Goal: Task Accomplishment & Management: Manage account settings

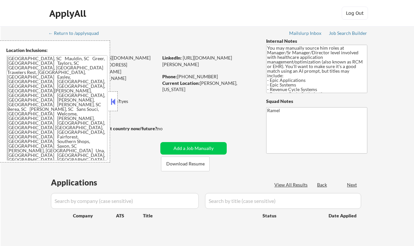
click at [116, 98] on button at bounding box center [113, 102] width 7 height 10
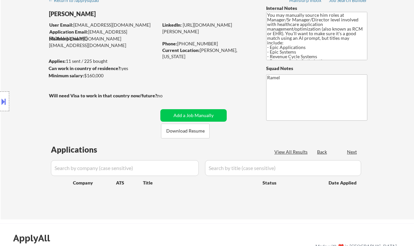
scroll to position [44, 0]
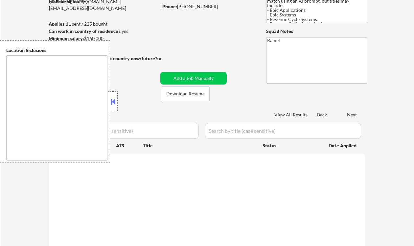
scroll to position [44, 0]
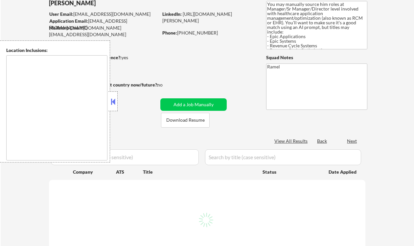
type textarea "[GEOGRAPHIC_DATA], SC Mauldin, SC Greer, [GEOGRAPHIC_DATA] Taylors, SC [GEOGRAP…"
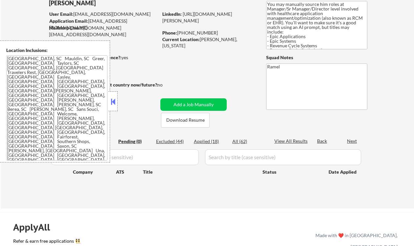
click at [109, 104] on div at bounding box center [113, 101] width 9 height 20
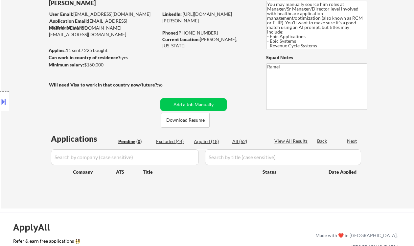
scroll to position [0, 0]
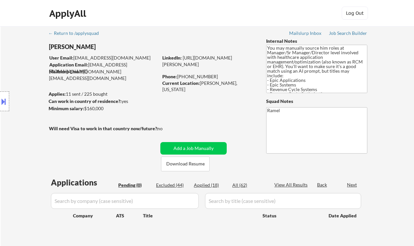
drag, startPoint x: 215, startPoint y: 187, endPoint x: 269, endPoint y: 0, distance: 194.9
click at [215, 187] on div "Applied (18)" at bounding box center [210, 185] width 33 height 7
select select ""applied""
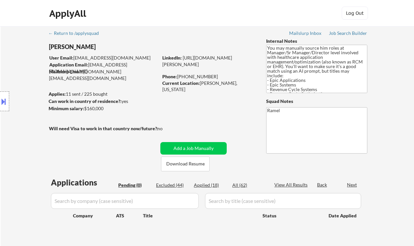
select select ""applied""
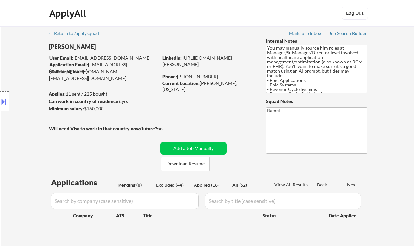
select select ""applied""
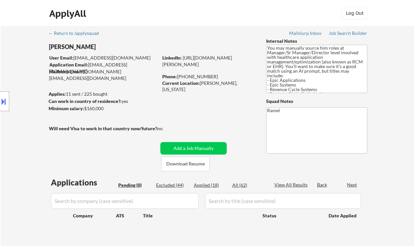
select select ""applied""
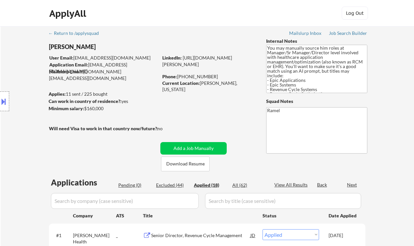
click at [1, 136] on div "Location Inclusions: Greenville, SC Mauldin, SC Greer, SC Taylors, SC Simpsonvi…" at bounding box center [59, 101] width 118 height 122
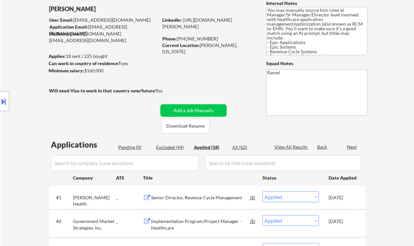
scroll to position [44, 0]
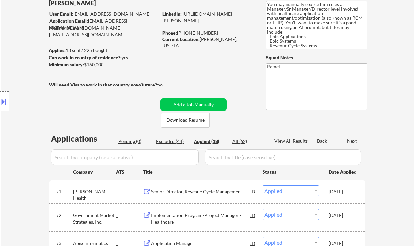
click at [167, 141] on div "Excluded (44)" at bounding box center [172, 141] width 33 height 7
select select ""excluded__bad_match_""
select select ""excluded__expired_""
select select ""excluded__salary_""
select select ""excluded__bad_match_""
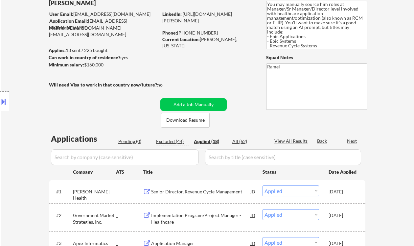
select select ""excluded__salary_""
select select ""excluded""
select select ""excluded__bad_match_""
select select ""excluded__expired_""
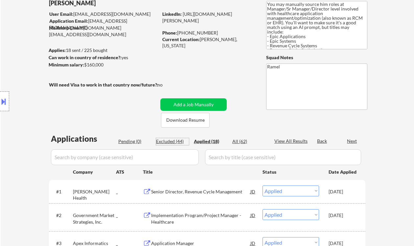
select select ""excluded__location_""
select select ""excluded__expired_""
select select ""excluded__salary_""
select select ""excluded__location_""
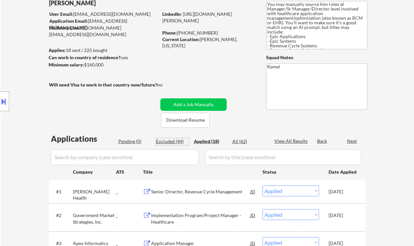
select select ""excluded__bad_match_""
select select ""excluded__expired_""
select select ""excluded__bad_match_""
select select ""excluded__salary_""
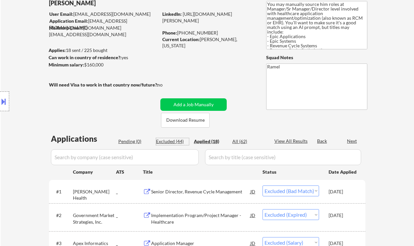
select select ""excluded__expired_""
select select ""excluded__salary_""
select select ""excluded""
select select ""excluded__expired_""
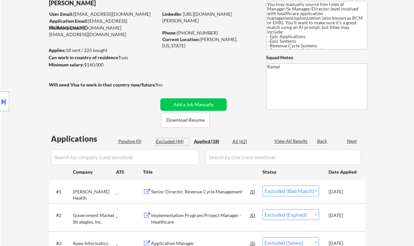
select select ""excluded__expired_""
select select ""excluded__bad_match_""
select select ""excluded__location_""
select select ""excluded__bad_match_""
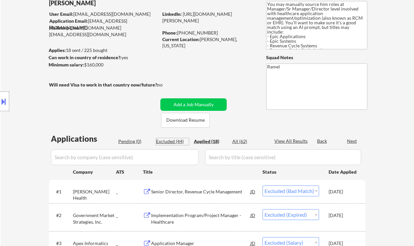
select select ""excluded""
select select ""excluded__blocklist_""
select select ""excluded__salary_""
select select ""excluded__expired_""
select select ""excluded__location_""
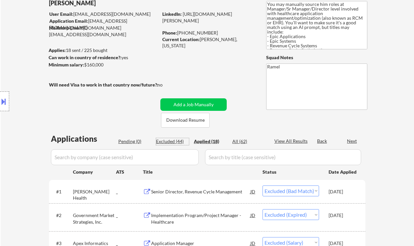
select select ""excluded__expired_""
select select ""excluded__location_""
select select ""excluded__salary_""
select select ""excluded""
select select ""excluded__salary_""
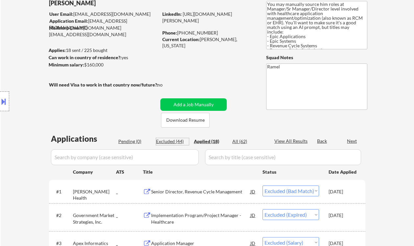
select select ""excluded__salary_""
select select ""excluded__location_""
select select ""excluded""
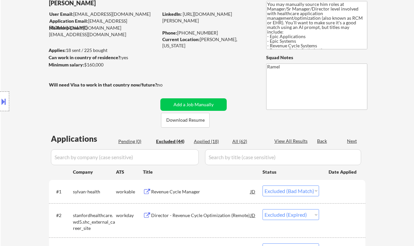
scroll to position [88, 0]
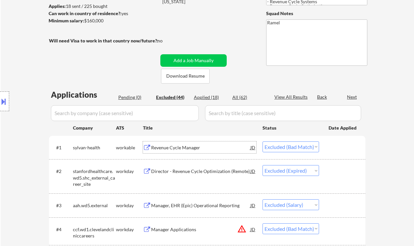
click at [187, 151] on div "Revenue Cycle Manager" at bounding box center [200, 147] width 99 height 7
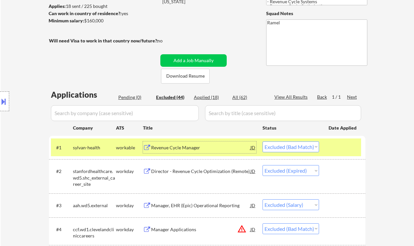
click at [270, 143] on select "Choose an option... Pending Applied Excluded (Questions) Excluded (Expired) Exc…" at bounding box center [291, 146] width 57 height 11
click at [263, 141] on select "Choose an option... Pending Applied Excluded (Questions) Excluded (Expired) Exc…" at bounding box center [291, 146] width 57 height 11
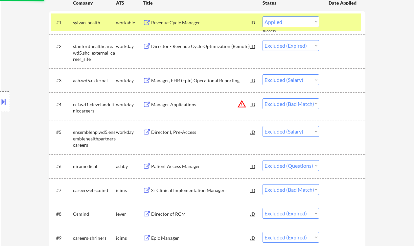
scroll to position [219, 0]
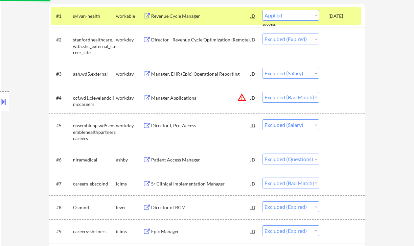
click at [193, 183] on div "Sr Clinical Implementation Manager" at bounding box center [200, 184] width 99 height 7
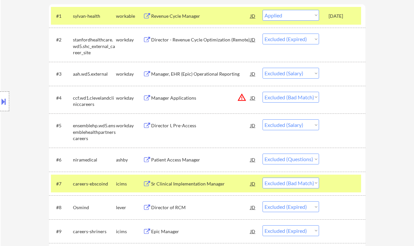
select select ""excluded__expired_""
select select ""excluded__salary_""
select select ""excluded__bad_match_""
select select ""excluded__salary_""
select select ""excluded""
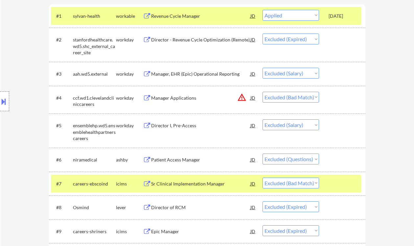
select select ""excluded__bad_match_""
select select ""excluded__expired_""
select select ""excluded__location_""
select select ""excluded__expired_""
select select ""excluded__salary_""
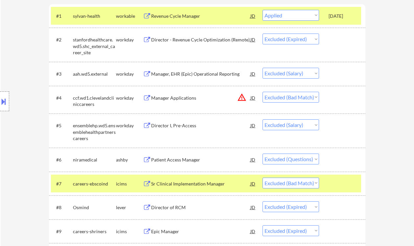
select select ""excluded__location_""
select select ""excluded__bad_match_""
select select ""excluded__expired_""
select select ""excluded__bad_match_""
select select ""excluded__salary_""
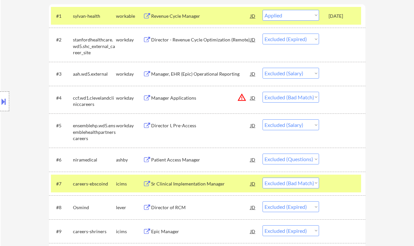
select select ""excluded__expired_""
select select ""excluded__salary_""
select select ""excluded""
select select ""excluded__expired_""
select select ""excluded__bad_match_""
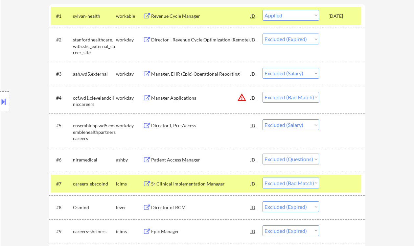
select select ""excluded__location_""
select select ""excluded__bad_match_""
select select ""excluded""
select select ""excluded__blocklist_""
select select ""excluded__salary_""
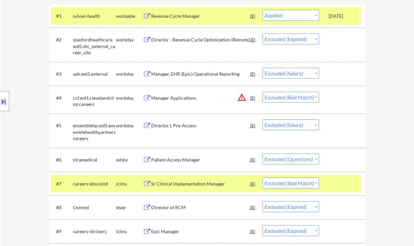
select select ""excluded__expired_""
select select ""excluded__location_""
select select ""excluded__expired_""
select select ""excluded__location_""
select select ""excluded__salary_""
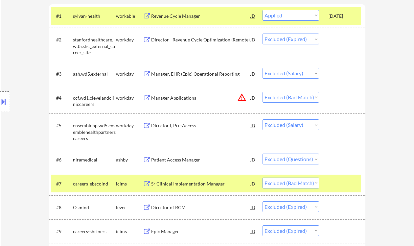
select select ""excluded""
select select ""excluded__salary_""
select select ""excluded__location_""
select select ""excluded""
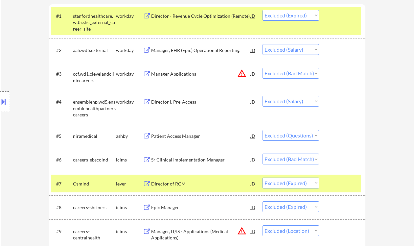
click at [7, 67] on div "Location Inclusions: Greenville, SC Mauldin, SC Greer, SC Taylors, SC Simpsonvi…" at bounding box center [59, 101] width 118 height 122
click at [307, 158] on select "Choose an option... Pending Applied Excluded (Questions) Excluded (Expired) Exc…" at bounding box center [291, 159] width 57 height 11
click at [263, 154] on select "Choose an option... Pending Applied Excluded (Questions) Excluded (Expired) Exc…" at bounding box center [291, 159] width 57 height 11
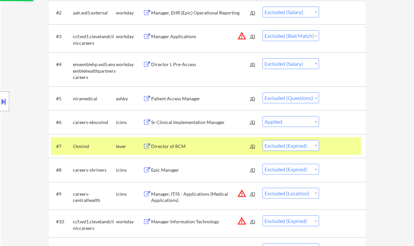
scroll to position [263, 0]
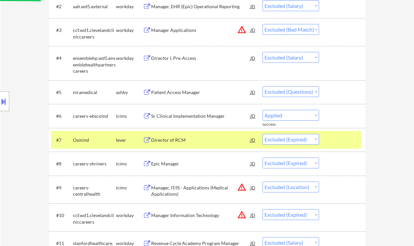
select select ""excluded__expired_""
select select ""excluded__location_""
select select ""excluded__expired_""
select select ""excluded__salary_""
select select ""excluded__location_""
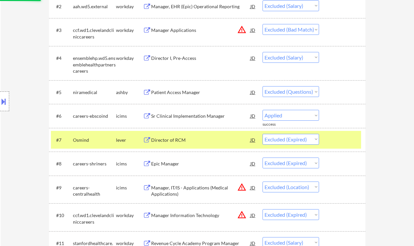
select select ""excluded__bad_match_""
select select ""excluded__expired_""
select select ""excluded__bad_match_""
select select ""excluded__salary_""
select select ""excluded__expired_""
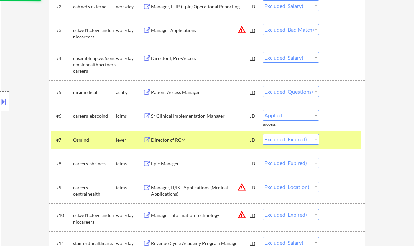
select select ""excluded__salary_""
select select ""excluded""
select select ""excluded__expired_""
select select ""excluded__bad_match_""
select select ""excluded__location_""
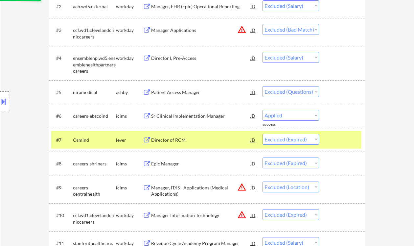
select select ""excluded__bad_match_""
select select ""excluded""
select select ""excluded__blocklist_""
select select ""excluded__salary_""
select select ""excluded__expired_""
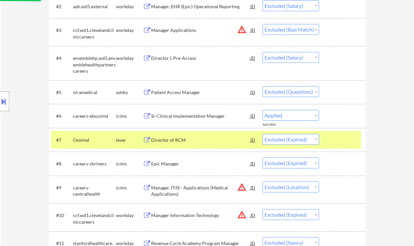
select select ""excluded__location_""
select select ""excluded__expired_""
select select ""excluded__location_""
select select ""excluded__salary_""
select select ""excluded""
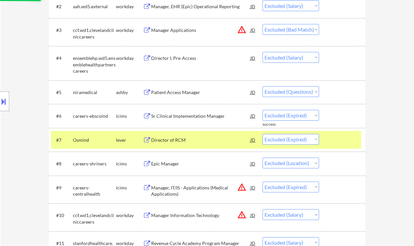
select select ""excluded__salary_""
select select ""excluded__location_""
select select ""excluded""
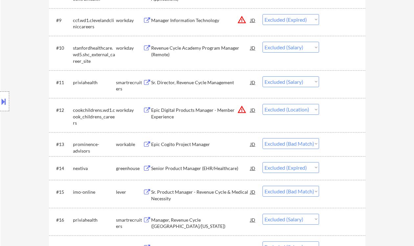
scroll to position [438, 0]
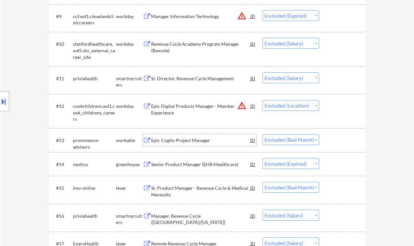
click at [186, 141] on div "Epic Cogito Project Manager" at bounding box center [200, 140] width 99 height 7
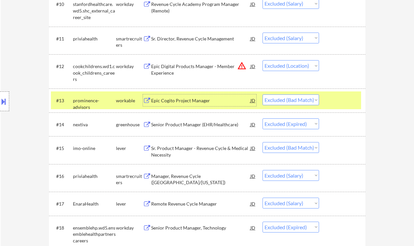
scroll to position [483, 0]
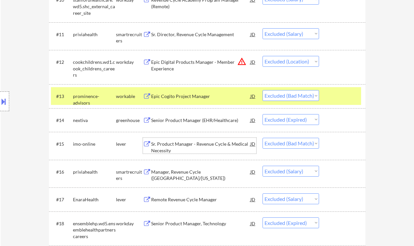
click at [214, 147] on div "Sr. Product Manager - Revenue Cycle & Medical Necessity" at bounding box center [200, 147] width 99 height 13
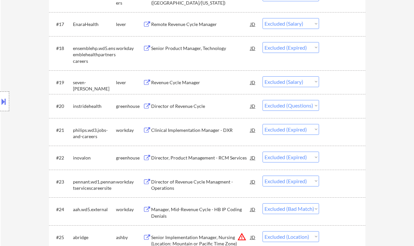
scroll to position [746, 0]
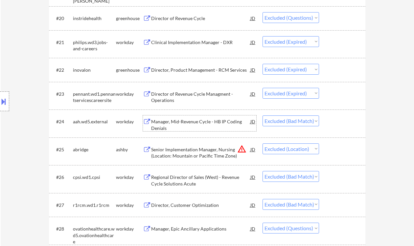
click at [195, 126] on div "Manager, Mid-Revenue Cycle - HB IP Coding Denials" at bounding box center [200, 124] width 99 height 13
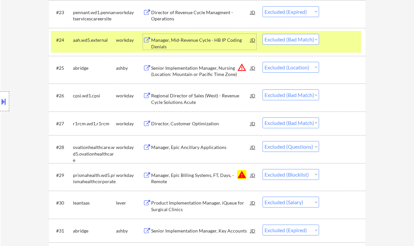
scroll to position [833, 0]
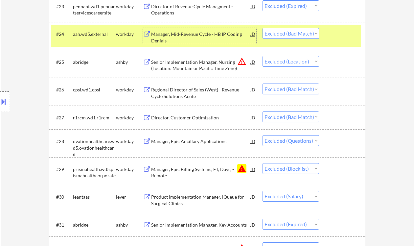
click at [195, 93] on div "Regional Director of Sales (West) - Revenue Cycle Solutions Acute" at bounding box center [200, 93] width 99 height 13
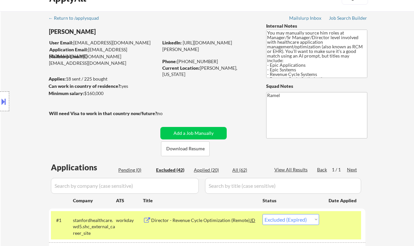
scroll to position [0, 0]
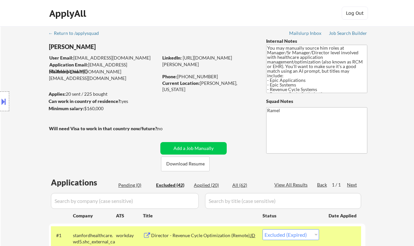
click at [6, 73] on div "Location Inclusions: Greenville, SC Mauldin, SC Greer, SC Taylors, SC Simpsonvi…" at bounding box center [59, 101] width 118 height 122
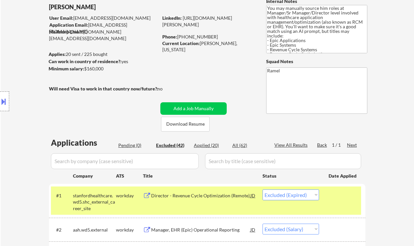
scroll to position [44, 0]
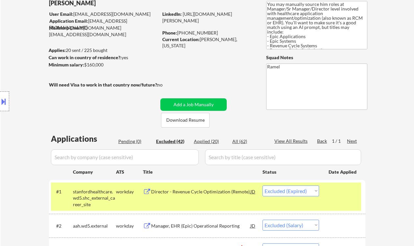
drag, startPoint x: 212, startPoint y: 142, endPoint x: 267, endPoint y: 167, distance: 60.4
click at [212, 142] on div "Applied (20)" at bounding box center [210, 141] width 33 height 7
select select ""applied""
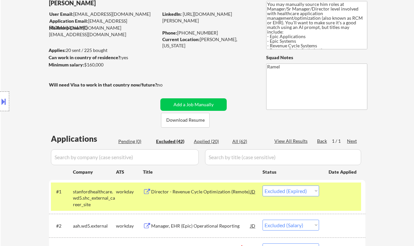
select select ""applied""
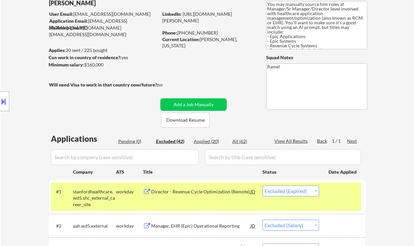
select select ""applied""
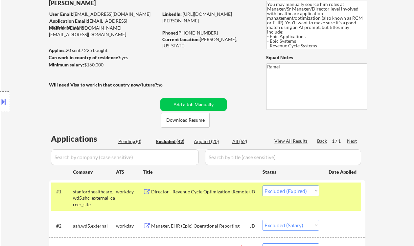
select select ""applied""
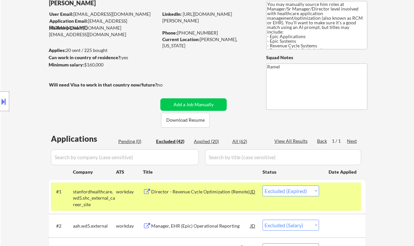
select select ""applied""
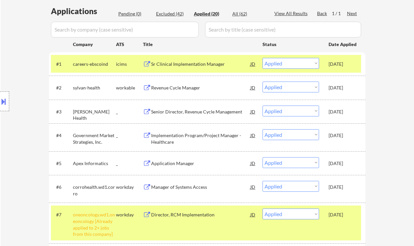
scroll to position [175, 0]
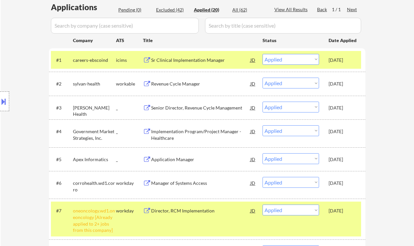
drag, startPoint x: 10, startPoint y: 72, endPoint x: 54, endPoint y: 21, distance: 67.4
click at [10, 72] on div "Location Inclusions: Greenville, SC Mauldin, SC Greer, SC Taylors, SC Simpsonvi…" at bounding box center [59, 101] width 118 height 122
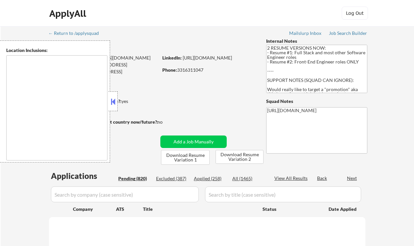
click at [112, 99] on button at bounding box center [113, 102] width 7 height 10
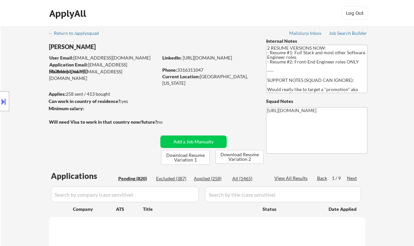
click at [3, 26] on div "ApplyAll Log In Sign Up Log Out" at bounding box center [207, 13] width 414 height 27
select select ""pending""
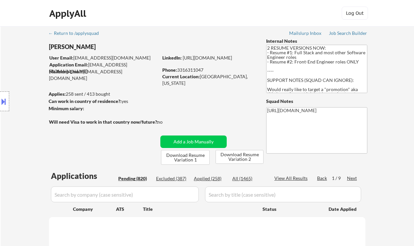
select select ""pending""
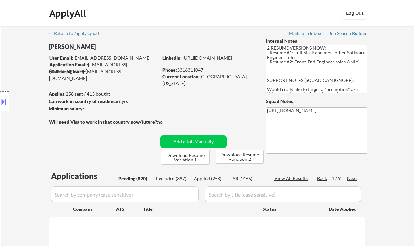
select select ""pending""
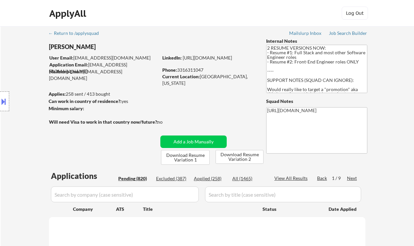
select select ""pending""
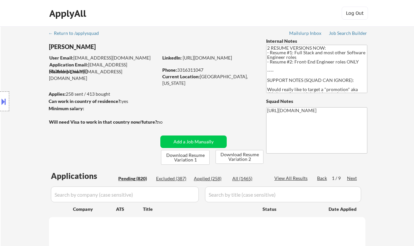
select select ""pending""
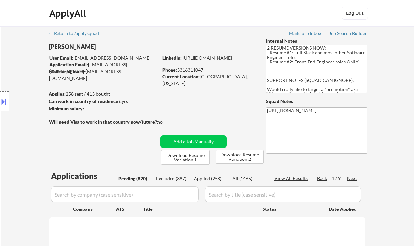
select select ""pending""
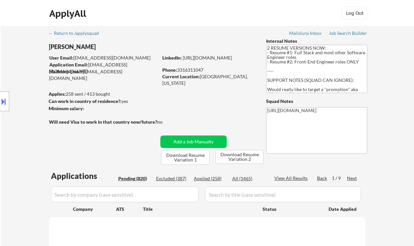
select select ""pending""
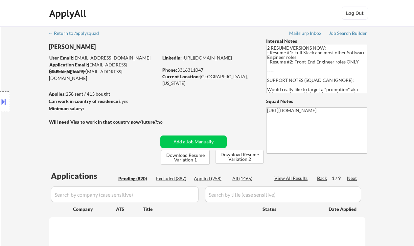
select select ""pending""
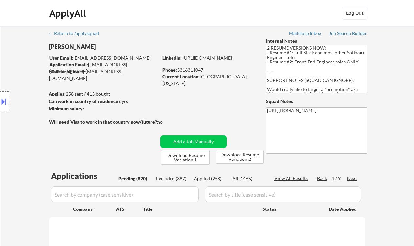
select select ""pending""
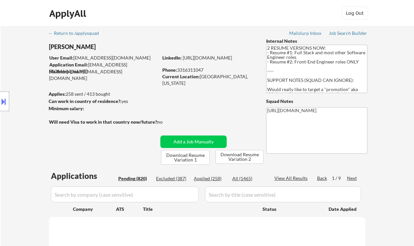
select select ""pending""
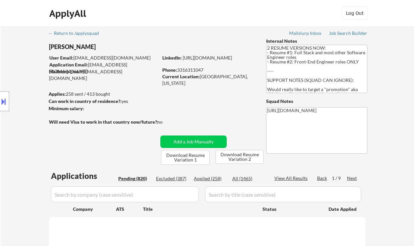
select select ""pending""
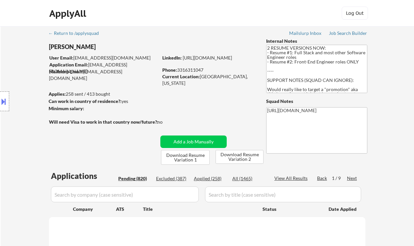
select select ""pending""
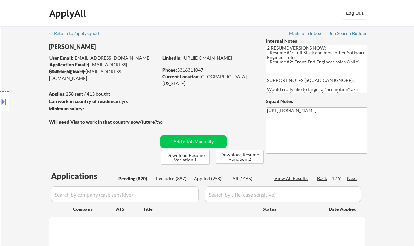
select select ""pending""
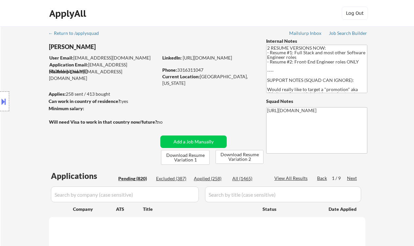
select select ""pending""
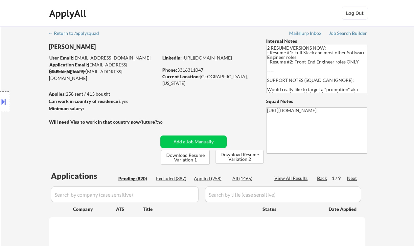
select select ""pending""
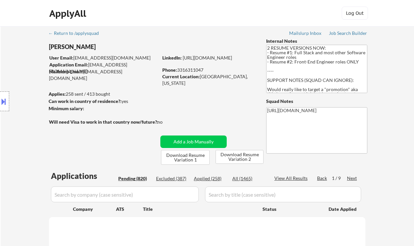
select select ""pending""
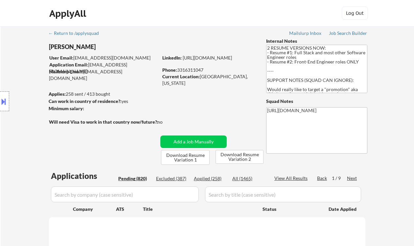
select select ""pending""
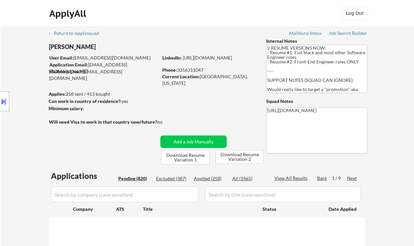
select select ""pending""
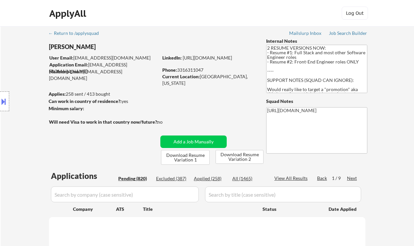
select select ""pending""
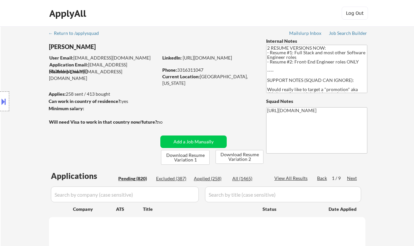
select select ""pending""
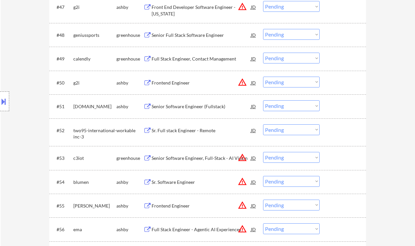
scroll to position [1491, 0]
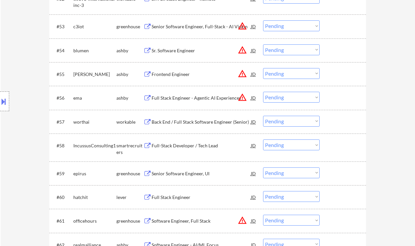
click at [18, 118] on div "Location Inclusions:" at bounding box center [59, 101] width 118 height 122
click at [6, 136] on div "Location Inclusions:" at bounding box center [59, 101] width 118 height 122
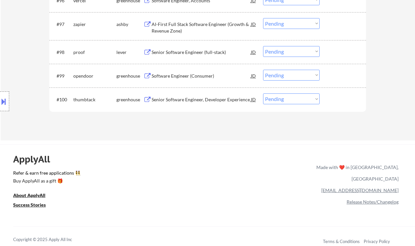
scroll to position [2587, 0]
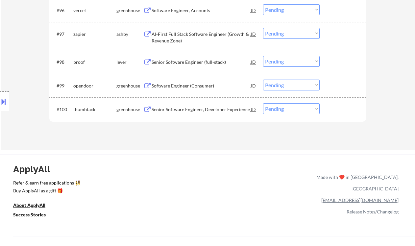
click at [204, 110] on div "Senior Software Engineer, Developer Experience" at bounding box center [201, 109] width 99 height 7
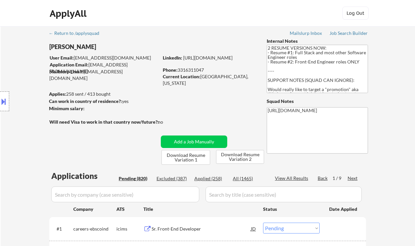
scroll to position [2574, 0]
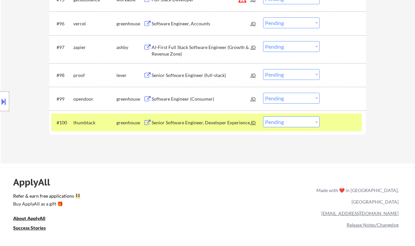
click at [290, 122] on select "Choose an option... Pending Applied Excluded (Questions) Excluded (Expired) Exc…" at bounding box center [291, 121] width 57 height 11
click at [263, 117] on select "Choose an option... Pending Applied Excluded (Questions) Excluded (Expired) Exc…" at bounding box center [291, 121] width 57 height 11
click at [197, 100] on div "Software Engineer (Consumer)" at bounding box center [201, 99] width 99 height 7
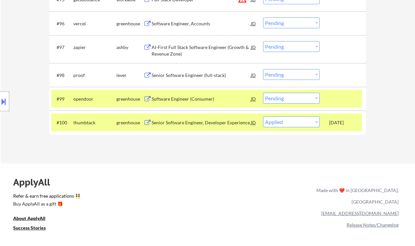
select select ""pending""
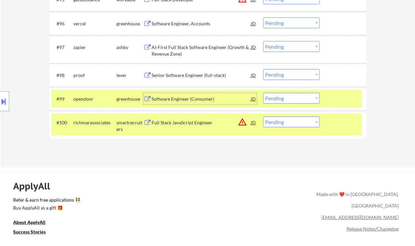
drag, startPoint x: 283, startPoint y: 99, endPoint x: 285, endPoint y: 104, distance: 5.1
click at [283, 99] on select "Choose an option... Pending Applied Excluded (Questions) Excluded (Expired) Exc…" at bounding box center [291, 98] width 57 height 11
click at [263, 93] on select "Choose an option... Pending Applied Excluded (Questions) Excluded (Expired) Exc…" at bounding box center [291, 98] width 57 height 11
click at [200, 77] on div "Senior Software Engineer (full-stack)" at bounding box center [201, 75] width 99 height 7
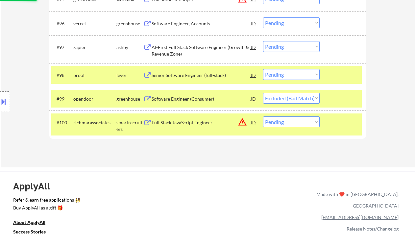
select select ""pending""
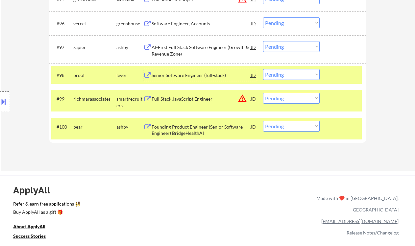
click at [297, 81] on div "#98 proof lever Senior Software Engineer (full-stack) JD Choose an option... Pe…" at bounding box center [206, 75] width 311 height 18
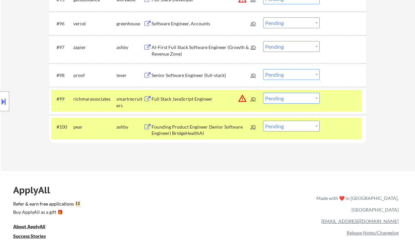
drag, startPoint x: 298, startPoint y: 73, endPoint x: 299, endPoint y: 80, distance: 6.3
click at [298, 73] on select "Choose an option... Pending Applied Excluded (Questions) Excluded (Expired) Exc…" at bounding box center [291, 74] width 57 height 11
click at [263, 69] on select "Choose an option... Pending Applied Excluded (Questions) Excluded (Expired) Exc…" at bounding box center [291, 74] width 57 height 11
select select ""pending""
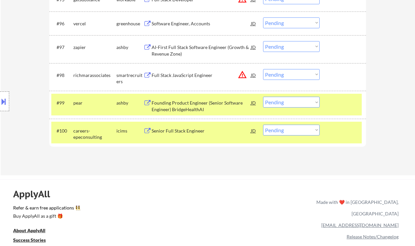
scroll to position [2530, 0]
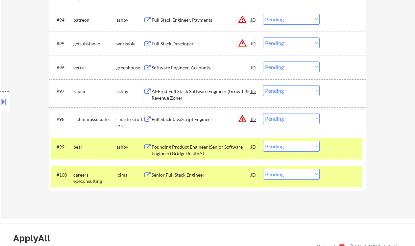
click at [210, 92] on div "AI-First Full Stack Software Engineer (Growth & Revenue Zone)" at bounding box center [201, 94] width 99 height 13
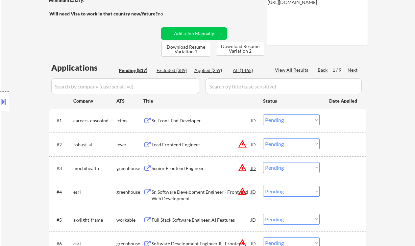
scroll to position [106, 0]
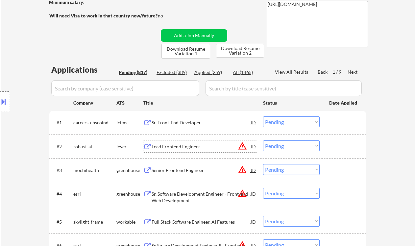
click at [176, 145] on div "Lead Frontend Engineer" at bounding box center [201, 146] width 99 height 7
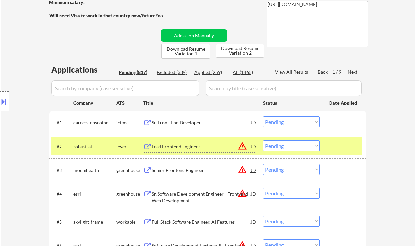
click at [6, 103] on button at bounding box center [3, 101] width 7 height 11
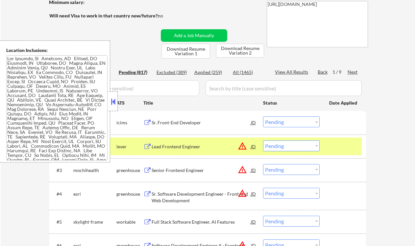
click at [114, 104] on button at bounding box center [113, 102] width 7 height 10
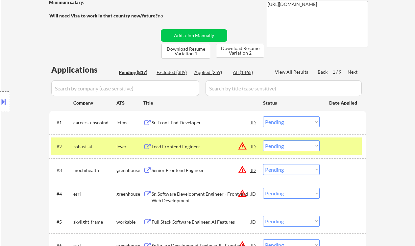
drag, startPoint x: 279, startPoint y: 142, endPoint x: 283, endPoint y: 151, distance: 9.0
click at [279, 143] on select "Choose an option... Pending Applied Excluded (Questions) Excluded (Expired) Exc…" at bounding box center [291, 145] width 57 height 11
select select ""applied""
click at [263, 140] on select "Choose an option... Pending Applied Excluded (Questions) Excluded (Expired) Exc…" at bounding box center [291, 145] width 57 height 11
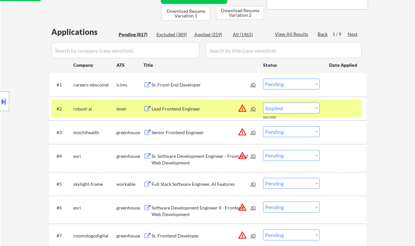
scroll to position [150, 0]
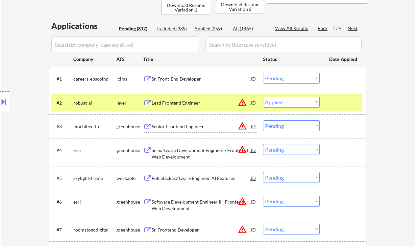
click at [169, 128] on div "Senior Frontend Engineer" at bounding box center [201, 126] width 99 height 7
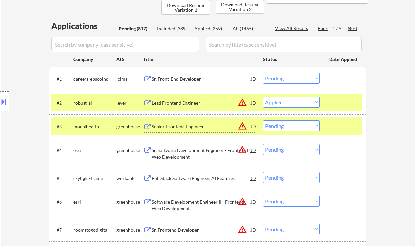
click at [278, 124] on select "Choose an option... Pending Applied Excluded (Questions) Excluded (Expired) Exc…" at bounding box center [291, 125] width 57 height 11
select select ""excluded__expired_""
click at [263, 120] on select "Choose an option... Pending Applied Excluded (Questions) Excluded (Expired) Exc…" at bounding box center [291, 125] width 57 height 11
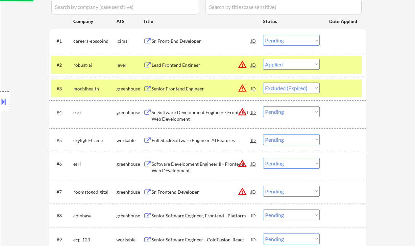
scroll to position [194, 0]
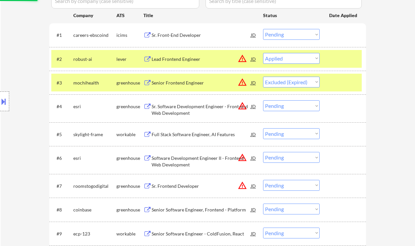
click at [188, 115] on div "Sr. Software Development Engineer - Front-end Web Development" at bounding box center [201, 109] width 99 height 13
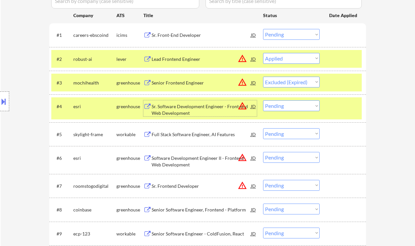
click at [300, 107] on select "Choose an option... Pending Applied Excluded (Questions) Excluded (Expired) Exc…" at bounding box center [291, 105] width 57 height 11
select select ""excluded__bad_match_""
click at [263, 100] on select "Choose an option... Pending Applied Excluded (Questions) Excluded (Expired) Exc…" at bounding box center [291, 105] width 57 height 11
click at [208, 136] on div "Full Stack Software Engineer, AI Features" at bounding box center [201, 134] width 99 height 7
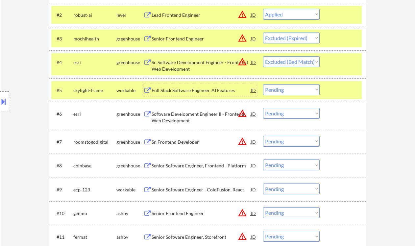
scroll to position [282, 0]
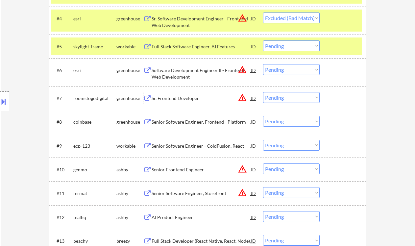
click at [176, 101] on div "Sr. Frontend Developer" at bounding box center [201, 98] width 99 height 12
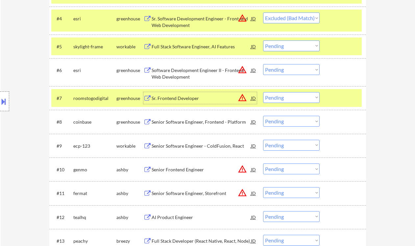
drag, startPoint x: 290, startPoint y: 98, endPoint x: 292, endPoint y: 102, distance: 4.2
click at [290, 98] on select "Choose an option... Pending Applied Excluded (Questions) Excluded (Expired) Exc…" at bounding box center [291, 97] width 57 height 11
select select ""excluded__bad_match_""
click at [263, 92] on select "Choose an option... Pending Applied Excluded (Questions) Excluded (Expired) Exc…" at bounding box center [291, 97] width 57 height 11
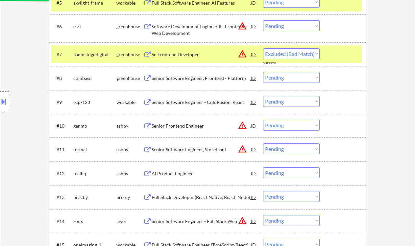
click at [194, 104] on div "Senior Software Engineer - ColdFusion, React" at bounding box center [201, 102] width 99 height 7
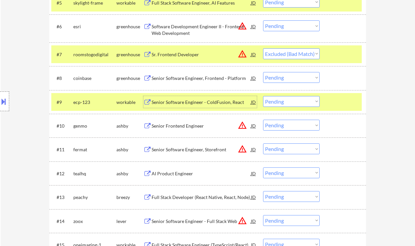
drag, startPoint x: 284, startPoint y: 100, endPoint x: 288, endPoint y: 106, distance: 7.8
click at [284, 100] on select "Choose an option... Pending Applied Excluded (Questions) Excluded (Expired) Exc…" at bounding box center [291, 101] width 57 height 11
select select ""excluded""
click at [263, 96] on select "Choose an option... Pending Applied Excluded (Questions) Excluded (Expired) Exc…" at bounding box center [291, 101] width 57 height 11
click at [186, 126] on div "Senior Frontend Engineer" at bounding box center [201, 126] width 99 height 7
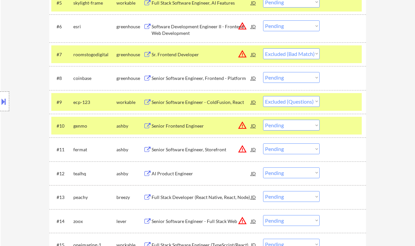
click at [298, 124] on select "Choose an option... Pending Applied Excluded (Questions) Excluded (Expired) Exc…" at bounding box center [291, 125] width 57 height 11
select select ""applied""
click at [263, 120] on select "Choose an option... Pending Applied Excluded (Questions) Excluded (Expired) Exc…" at bounding box center [291, 125] width 57 height 11
click at [168, 149] on div "Senior Software Engineer, Storefront" at bounding box center [201, 149] width 99 height 7
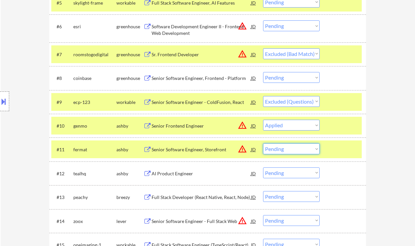
drag, startPoint x: 279, startPoint y: 149, endPoint x: 283, endPoint y: 154, distance: 5.9
click at [279, 149] on select "Choose an option... Pending Applied Excluded (Questions) Excluded (Expired) Exc…" at bounding box center [291, 148] width 57 height 11
select select ""excluded""
click at [263, 143] on select "Choose an option... Pending Applied Excluded (Questions) Excluded (Expired) Exc…" at bounding box center [291, 148] width 57 height 11
click at [189, 176] on div "AI Product Engineer" at bounding box center [201, 173] width 99 height 7
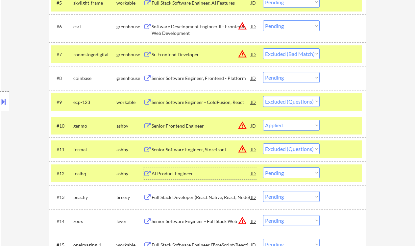
click at [291, 148] on select "Choose an option... Pending Applied Excluded (Questions) Excluded (Expired) Exc…" at bounding box center [291, 148] width 57 height 11
click at [309, 178] on div "#12 tealhq ashby AI Product Engineer JD Choose an option... Pending Applied Exc…" at bounding box center [206, 173] width 311 height 18
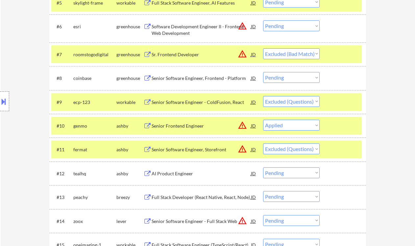
click at [291, 175] on select "Choose an option... Pending Applied Excluded (Questions) Excluded (Expired) Exc…" at bounding box center [291, 172] width 57 height 11
select select ""excluded""
click at [263, 167] on select "Choose an option... Pending Applied Excluded (Questions) Excluded (Expired) Exc…" at bounding box center [291, 172] width 57 height 11
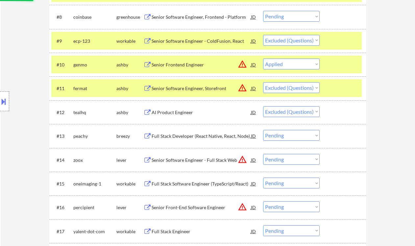
scroll to position [413, 0]
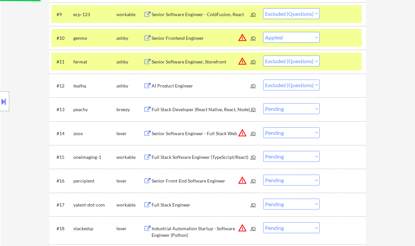
click at [195, 111] on div "Full Stack Developer (React Native, React, Node)" at bounding box center [201, 109] width 99 height 7
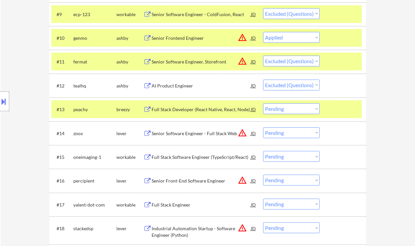
select select ""pending""
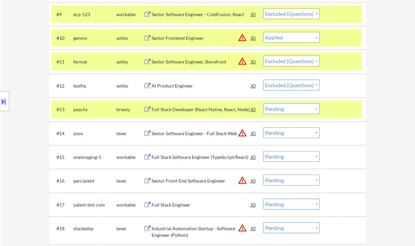
select select ""pending""
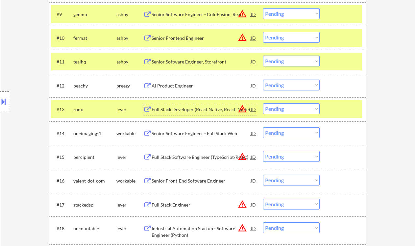
select select ""excluded__expired_""
select select ""excluded__bad_match_""
select select ""excluded""
select select ""applied""
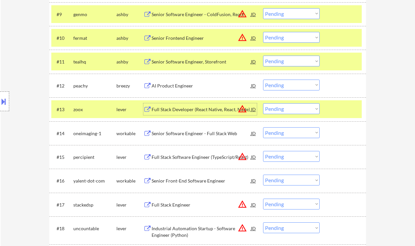
select select ""excluded""
click at [298, 73] on div "#11 tealhq ashby Senior Software Engineer, Storefront JD warning_amber Choose a…" at bounding box center [207, 62] width 317 height 24
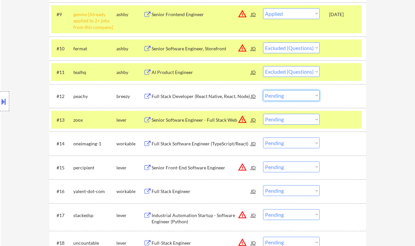
click at [287, 100] on select "Choose an option... Pending Applied Excluded (Questions) Excluded (Expired) Exc…" at bounding box center [291, 95] width 57 height 11
select select ""excluded__expired_""
click at [263, 90] on select "Choose an option... Pending Applied Excluded (Questions) Excluded (Expired) Exc…" at bounding box center [291, 95] width 57 height 11
select select ""pending""
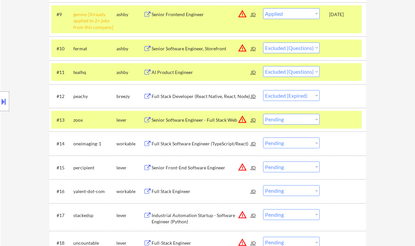
select select ""pending""
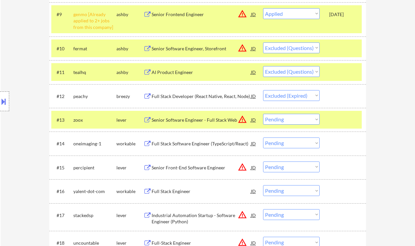
select select ""pending""
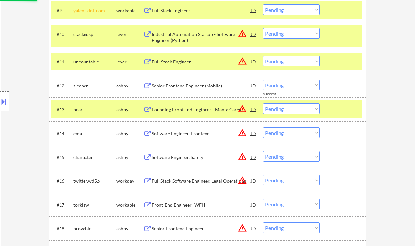
click at [196, 134] on div "Software Engineer, Frontend" at bounding box center [201, 133] width 99 height 7
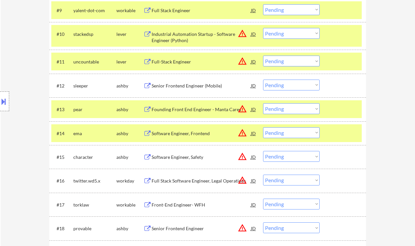
select select ""pending""
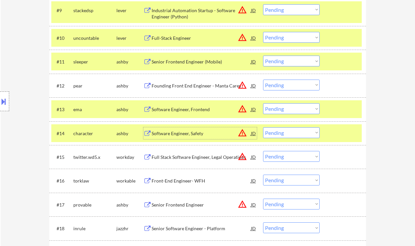
click at [282, 111] on select "Choose an option... Pending Applied Excluded (Questions) Excluded (Expired) Exc…" at bounding box center [291, 108] width 57 height 11
click at [263, 103] on select "Choose an option... Pending Applied Excluded (Questions) Excluded (Expired) Exc…" at bounding box center [291, 108] width 57 height 11
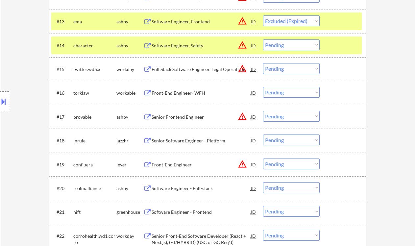
scroll to position [545, 0]
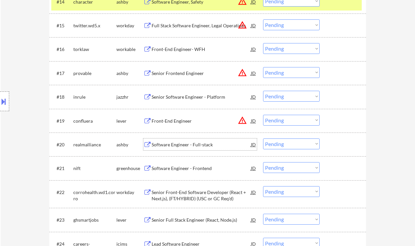
click at [186, 147] on div "Software Engineer - Full-stack" at bounding box center [201, 144] width 99 height 7
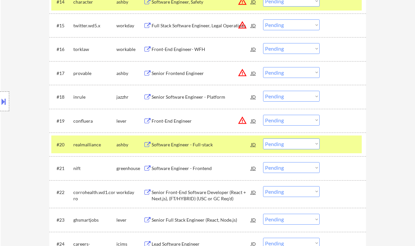
select select ""pending""
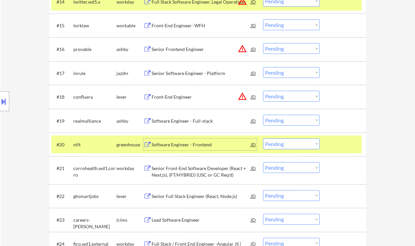
drag, startPoint x: 282, startPoint y: 119, endPoint x: 284, endPoint y: 125, distance: 6.1
click at [282, 119] on select "Choose an option... Pending Applied Excluded (Questions) Excluded (Expired) Exc…" at bounding box center [291, 120] width 57 height 11
select select ""applied""
click at [263, 115] on select "Choose an option... Pending Applied Excluded (Questions) Excluded (Expired) Exc…" at bounding box center [291, 120] width 57 height 11
click at [201, 146] on div "Software Engineer - Frontend" at bounding box center [201, 144] width 99 height 7
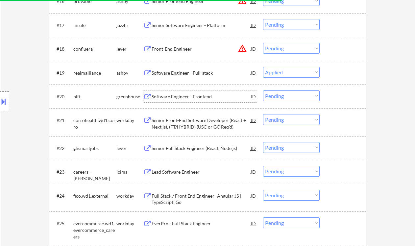
scroll to position [633, 0]
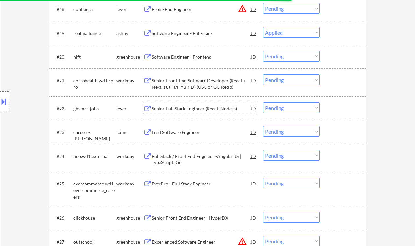
click at [209, 111] on div "Senior Full Stack Engineer (React, Node.js)" at bounding box center [201, 108] width 99 height 7
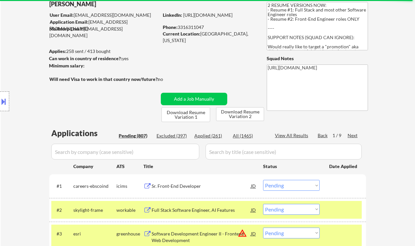
scroll to position [40, 0]
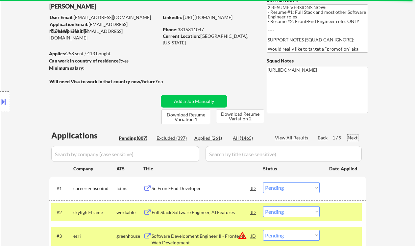
click at [356, 138] on div "Next" at bounding box center [353, 138] width 11 height 7
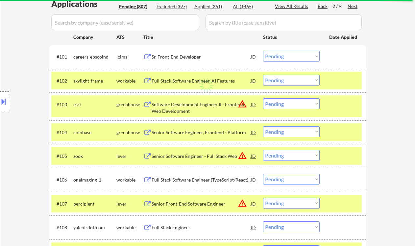
scroll to position [216, 0]
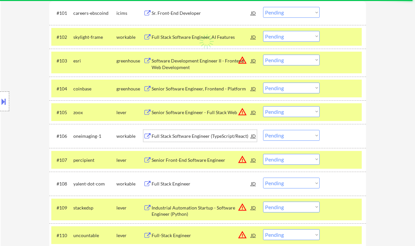
click at [220, 137] on div "Full Stack Software Engineer (TypeScript/React)" at bounding box center [201, 136] width 99 height 7
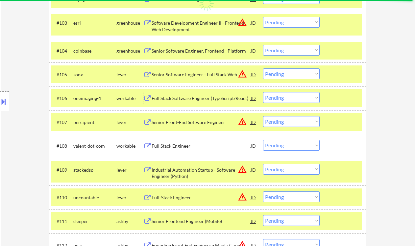
scroll to position [260, 0]
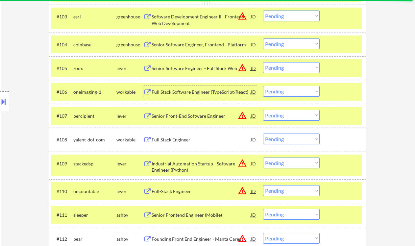
click at [182, 141] on div "Full Stack Engineer" at bounding box center [201, 140] width 99 height 7
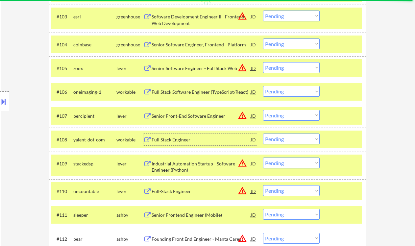
click at [290, 137] on select "Choose an option... Pending Applied Excluded (Questions) Excluded (Expired) Exc…" at bounding box center [291, 139] width 57 height 11
select select ""excluded__expired_""
click at [263, 134] on select "Choose an option... Pending Applied Excluded (Questions) Excluded (Expired) Exc…" at bounding box center [291, 139] width 57 height 11
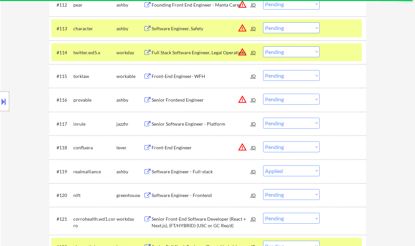
scroll to position [523, 0]
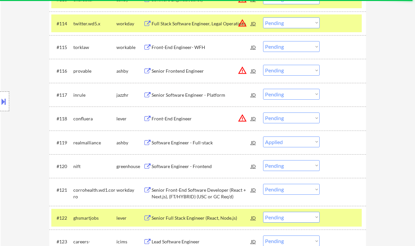
click at [171, 96] on div "Senior Software Engineer - Platform" at bounding box center [201, 95] width 99 height 7
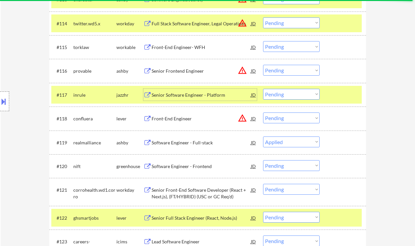
drag, startPoint x: 280, startPoint y: 92, endPoint x: 285, endPoint y: 99, distance: 8.1
click at [280, 92] on select "Choose an option... Pending Applied Excluded (Questions) Excluded (Expired) Exc…" at bounding box center [291, 94] width 57 height 11
select select ""excluded__expired_""
click at [263, 89] on select "Choose an option... Pending Applied Excluded (Questions) Excluded (Expired) Exc…" at bounding box center [291, 94] width 57 height 11
click at [181, 143] on div "Software Engineer - Full-stack" at bounding box center [201, 142] width 99 height 7
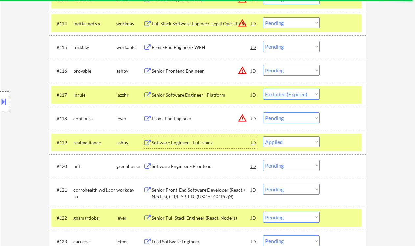
click at [287, 142] on select "Choose an option... Pending Applied Excluded (Questions) Excluded (Expired) Exc…" at bounding box center [291, 142] width 57 height 11
click at [263, 137] on select "Choose an option... Pending Applied Excluded (Questions) Excluded (Expired) Exc…" at bounding box center [291, 142] width 57 height 11
click at [194, 168] on div "Software Engineer - Frontend" at bounding box center [201, 166] width 99 height 7
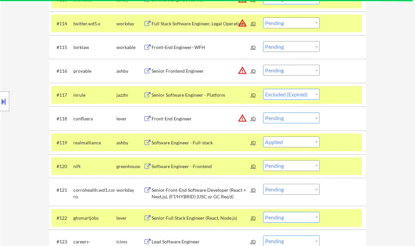
select select ""pending""
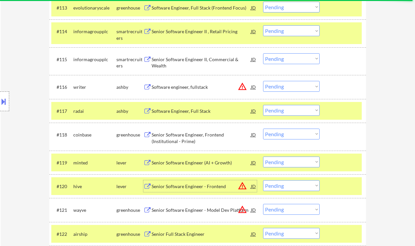
click at [179, 112] on div "Software Engineer, Full Stack" at bounding box center [201, 111] width 99 height 7
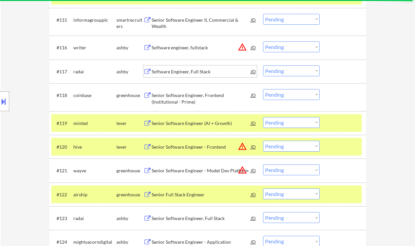
scroll to position [567, 0]
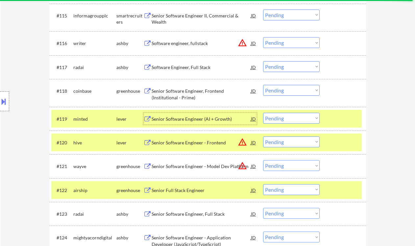
click at [188, 122] on div "Senior Software Engineer (AI + Growth)" at bounding box center [201, 119] width 99 height 7
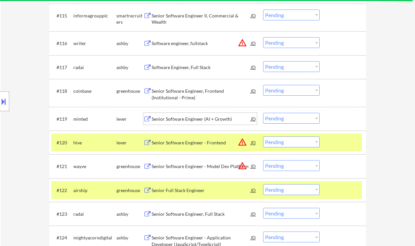
click at [277, 118] on select "Choose an option... Pending Applied Excluded (Questions) Excluded (Expired) Exc…" at bounding box center [291, 118] width 57 height 11
select select ""applied""
click at [263, 113] on select "Choose an option... Pending Applied Excluded (Questions) Excluded (Expired) Exc…" at bounding box center [291, 118] width 57 height 11
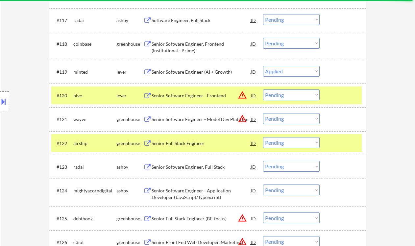
scroll to position [655, 0]
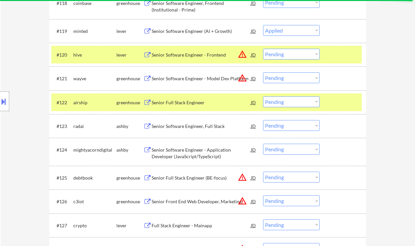
click at [198, 108] on div "#122 airship greenhouse Senior Full Stack Engineer JD warning_amber Choose an o…" at bounding box center [206, 102] width 311 height 18
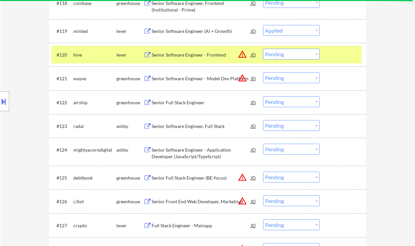
click at [190, 104] on div "Senior Full Stack Engineer" at bounding box center [201, 102] width 99 height 7
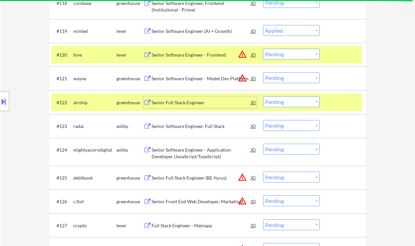
click at [286, 105] on select "Choose an option... Pending Applied Excluded (Questions) Excluded (Expired) Exc…" at bounding box center [291, 101] width 57 height 11
select select ""applied""
click at [263, 96] on select "Choose an option... Pending Applied Excluded (Questions) Excluded (Expired) Exc…" at bounding box center [291, 101] width 57 height 11
click at [205, 129] on div "Senior Software Engineer, Full Stack" at bounding box center [201, 126] width 99 height 7
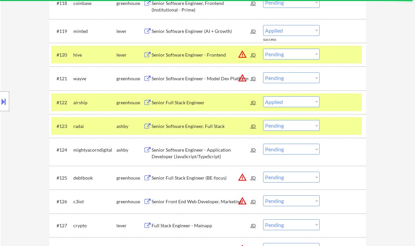
select select ""pending""
select select ""applied""
select select ""pending""
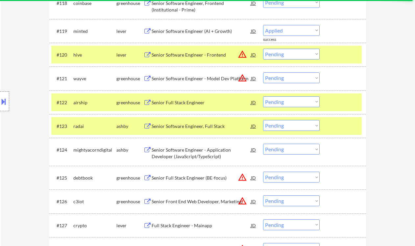
select select ""pending""
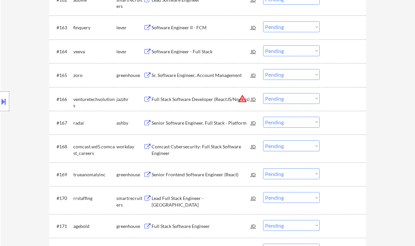
scroll to position [435, 0]
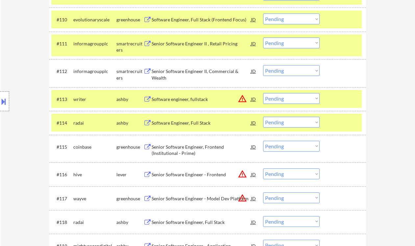
click at [182, 222] on div "Senior Software Engineer, Full Stack" at bounding box center [201, 222] width 99 height 7
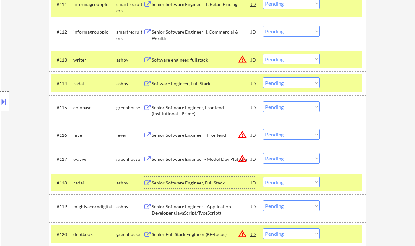
scroll to position [479, 0]
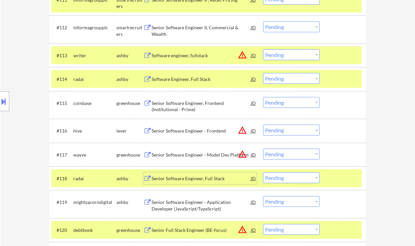
drag, startPoint x: 286, startPoint y: 179, endPoint x: 288, endPoint y: 185, distance: 6.7
click at [286, 179] on select "Choose an option... Pending Applied Excluded (Questions) Excluded (Expired) Exc…" at bounding box center [291, 177] width 57 height 11
click at [263, 172] on select "Choose an option... Pending Applied Excluded (Questions) Excluded (Expired) Exc…" at bounding box center [291, 177] width 57 height 11
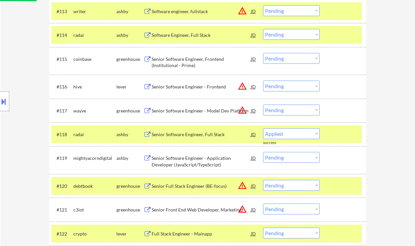
click at [186, 160] on div "Senior Software Engineer - Application Developer (JavaScript/TypeScript)" at bounding box center [201, 161] width 99 height 13
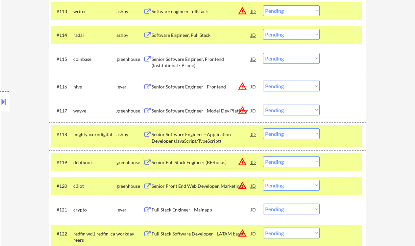
scroll to position [567, 0]
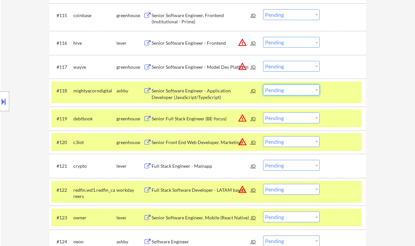
click at [290, 89] on select "Choose an option... Pending Applied Excluded (Questions) Excluded (Expired) Exc…" at bounding box center [291, 90] width 57 height 11
select select ""excluded""
click at [263, 85] on select "Choose an option... Pending Applied Excluded (Questions) Excluded (Expired) Exc…" at bounding box center [291, 90] width 57 height 11
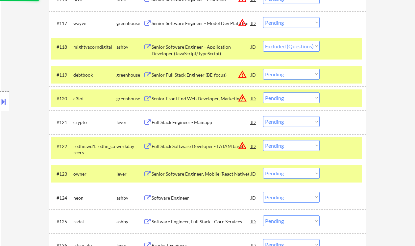
click at [190, 76] on div "Senior Full Stack Engineer (BE-focus)" at bounding box center [201, 75] width 99 height 7
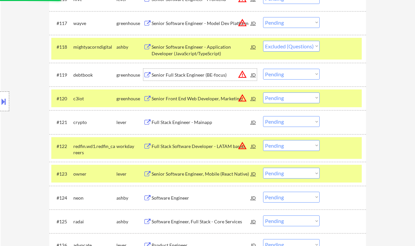
drag, startPoint x: 281, startPoint y: 72, endPoint x: 283, endPoint y: 77, distance: 4.6
click at [281, 72] on select "Choose an option... Pending Applied Excluded (Questions) Excluded (Expired) Exc…" at bounding box center [291, 74] width 57 height 11
select select ""excluded__expired_""
click at [263, 69] on select "Choose an option... Pending Applied Excluded (Questions) Excluded (Expired) Exc…" at bounding box center [291, 74] width 57 height 11
click at [194, 100] on div "Senior Front End Web Developer, Marketing" at bounding box center [201, 98] width 99 height 7
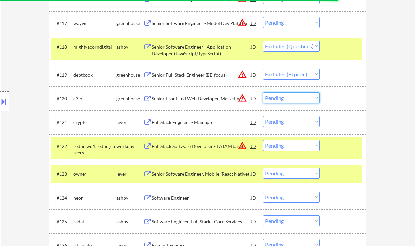
drag, startPoint x: 287, startPoint y: 96, endPoint x: 290, endPoint y: 103, distance: 7.1
click at [287, 96] on select "Choose an option... Pending Applied Excluded (Questions) Excluded (Expired) Exc…" at bounding box center [291, 97] width 57 height 11
select select ""excluded__bad_match_""
click at [263, 92] on select "Choose an option... Pending Applied Excluded (Questions) Excluded (Expired) Exc…" at bounding box center [291, 97] width 57 height 11
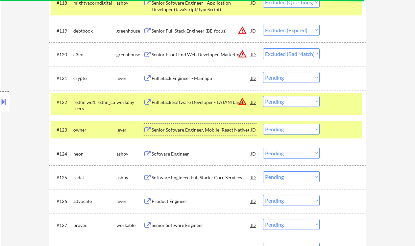
click at [195, 133] on div "Senior Software Engineer, Mobile (React Native)" at bounding box center [201, 130] width 99 height 7
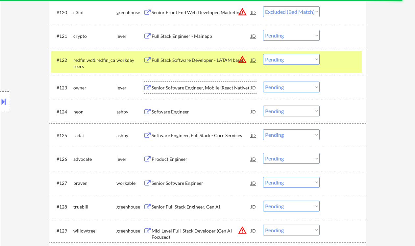
scroll to position [699, 0]
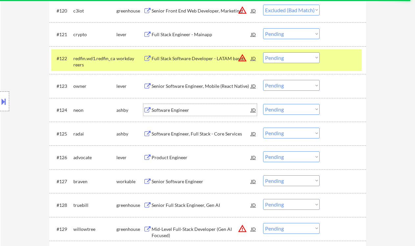
click at [180, 110] on div "Software Engineer" at bounding box center [201, 110] width 99 height 7
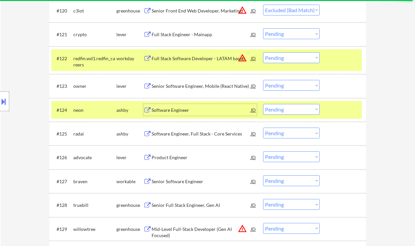
click at [5, 104] on button at bounding box center [3, 101] width 7 height 11
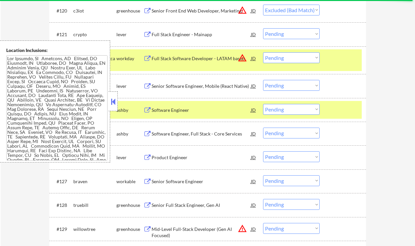
scroll to position [526, 0]
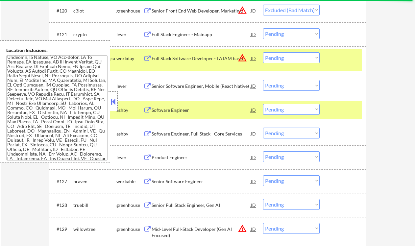
click at [114, 105] on button at bounding box center [113, 102] width 7 height 10
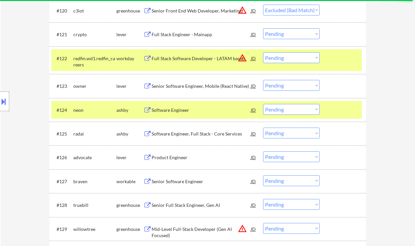
click at [285, 109] on select "Choose an option... Pending Applied Excluded (Questions) Excluded (Expired) Exc…" at bounding box center [291, 109] width 57 height 11
select select ""excluded""
click at [263, 104] on select "Choose an option... Pending Applied Excluded (Questions) Excluded (Expired) Exc…" at bounding box center [291, 109] width 57 height 11
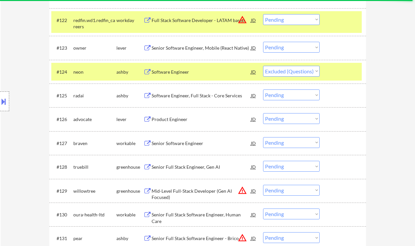
scroll to position [742, 0]
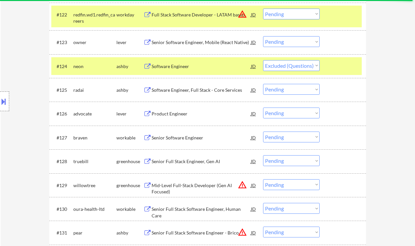
click at [168, 111] on div "Product Engineer" at bounding box center [201, 114] width 99 height 7
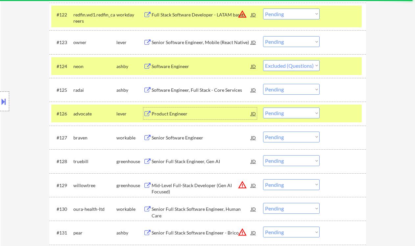
click at [174, 139] on div "Senior Software Engineer" at bounding box center [201, 138] width 99 height 7
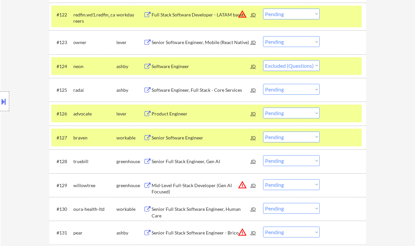
select select ""pending""
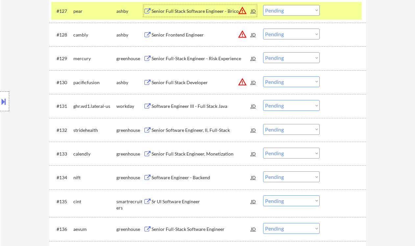
scroll to position [874, 0]
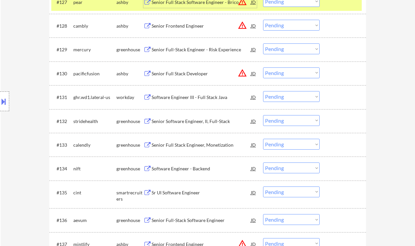
click at [187, 46] on div "Senior Full-Stack Engineer - Risk Experience" at bounding box center [201, 49] width 99 height 7
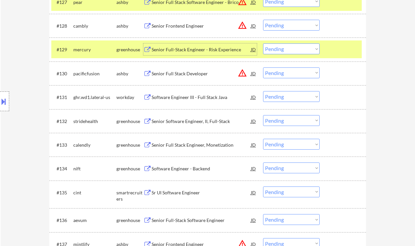
click at [284, 51] on select "Choose an option... Pending Applied Excluded (Questions) Excluded (Expired) Exc…" at bounding box center [291, 48] width 57 height 11
click at [263, 43] on select "Choose an option... Pending Applied Excluded (Questions) Excluded (Expired) Exc…" at bounding box center [291, 48] width 57 height 11
click at [176, 73] on div "Senior Full Stack Developer" at bounding box center [201, 73] width 99 height 7
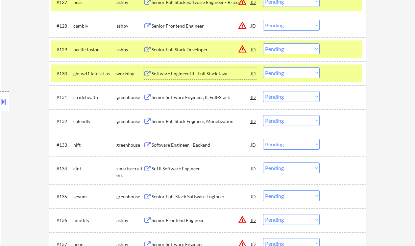
click at [3, 101] on button at bounding box center [3, 101] width 7 height 11
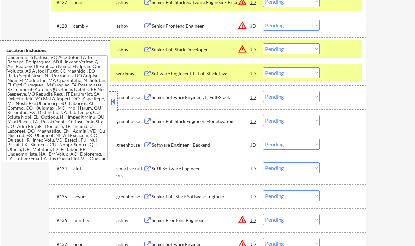
click at [112, 100] on button at bounding box center [113, 102] width 7 height 10
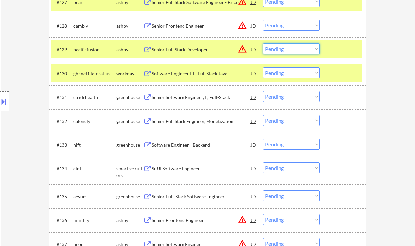
click at [295, 53] on select "Choose an option... Pending Applied Excluded (Questions) Excluded (Expired) Exc…" at bounding box center [291, 48] width 57 height 11
click at [263, 43] on select "Choose an option... Pending Applied Excluded (Questions) Excluded (Expired) Exc…" at bounding box center [291, 48] width 57 height 11
click at [177, 97] on div "Senior Software Engineer, II, Full-Stack" at bounding box center [201, 97] width 99 height 7
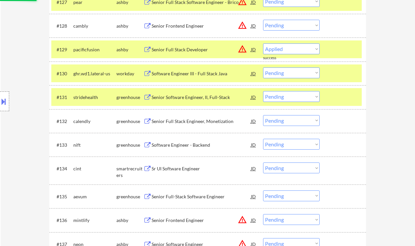
select select ""pending""
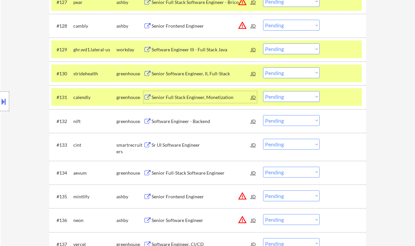
click at [281, 76] on select "Choose an option... Pending Applied Excluded (Questions) Excluded (Expired) Exc…" at bounding box center [291, 72] width 57 height 11
click at [263, 67] on select "Choose an option... Pending Applied Excluded (Questions) Excluded (Expired) Exc…" at bounding box center [291, 72] width 57 height 11
click at [207, 95] on div "Senior Full Stack Engineer, Monetization" at bounding box center [201, 97] width 99 height 7
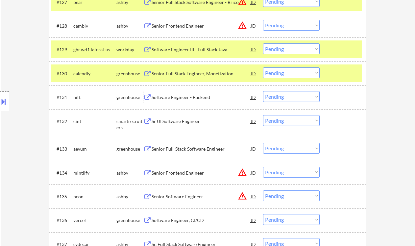
click at [275, 73] on select "Choose an option... Pending Applied Excluded (Questions) Excluded (Expired) Exc…" at bounding box center [291, 72] width 57 height 11
click at [263, 67] on select "Choose an option... Pending Applied Excluded (Questions) Excluded (Expired) Exc…" at bounding box center [291, 72] width 57 height 11
click at [175, 100] on div "Software Engineer - Backend" at bounding box center [201, 97] width 99 height 7
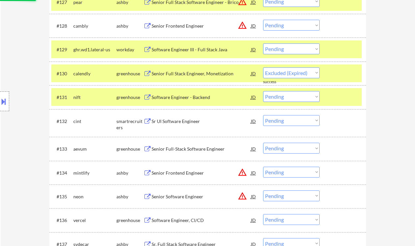
select select ""pending""
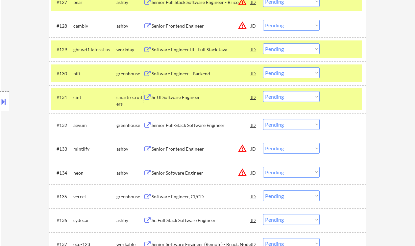
click at [181, 130] on div "Senior Full-Stack Software Engineer" at bounding box center [201, 125] width 99 height 12
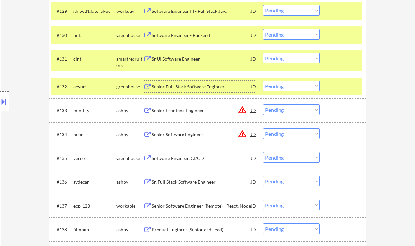
scroll to position [918, 0]
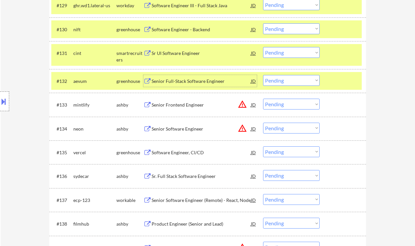
click at [289, 83] on select "Choose an option... Pending Applied Excluded (Questions) Excluded (Expired) Exc…" at bounding box center [291, 80] width 57 height 11
click at [263, 75] on select "Choose an option... Pending Applied Excluded (Questions) Excluded (Expired) Exc…" at bounding box center [291, 80] width 57 height 11
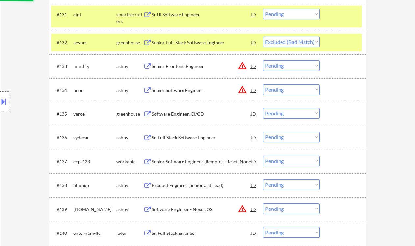
scroll to position [962, 0]
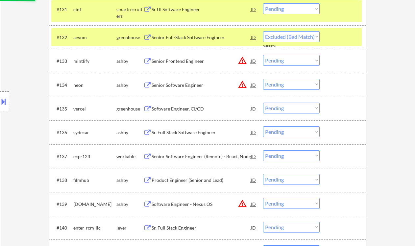
click at [179, 133] on div "Sr. Full Stack Software Engineer" at bounding box center [201, 132] width 99 height 7
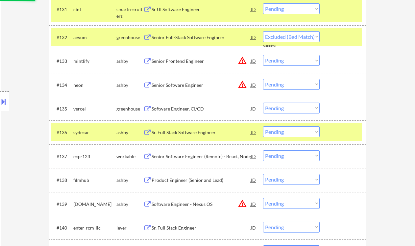
select select ""pending""
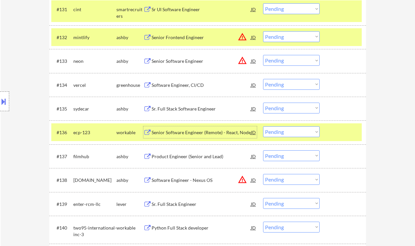
click at [286, 106] on select "Choose an option... Pending Applied Excluded (Questions) Excluded (Expired) Exc…" at bounding box center [291, 108] width 57 height 11
click at [263, 103] on select "Choose an option... Pending Applied Excluded (Questions) Excluded (Expired) Exc…" at bounding box center [291, 108] width 57 height 11
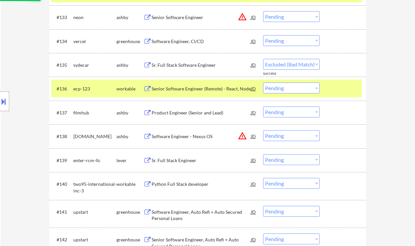
select select ""pending""
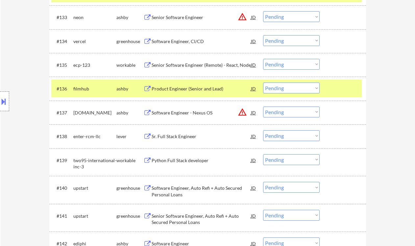
click at [176, 88] on div "Product Engineer (Senior and Lead)" at bounding box center [201, 89] width 99 height 7
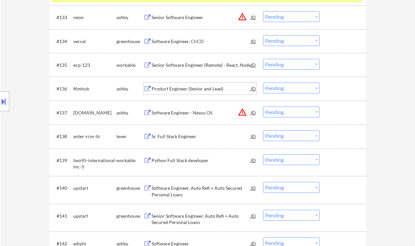
click at [296, 89] on select "Choose an option... Pending Applied Excluded (Questions) Excluded (Expired) Exc…" at bounding box center [291, 88] width 57 height 11
click at [263, 83] on select "Choose an option... Pending Applied Excluded (Questions) Excluded (Expired) Exc…" at bounding box center [291, 88] width 57 height 11
click at [176, 138] on div "Sr. Full Stack Engineer" at bounding box center [201, 136] width 99 height 7
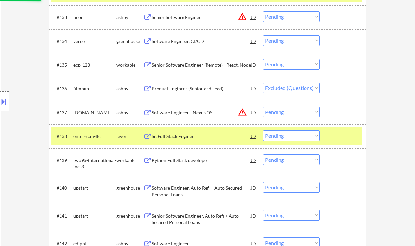
select select ""pending""
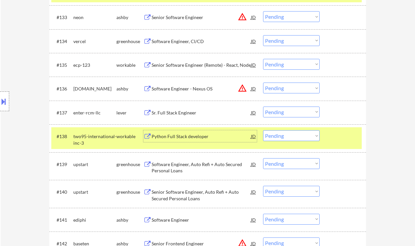
click at [283, 112] on select "Choose an option... Pending Applied Excluded (Questions) Excluded (Expired) Exc…" at bounding box center [291, 112] width 57 height 11
click at [263, 107] on select "Choose an option... Pending Applied Excluded (Questions) Excluded (Expired) Exc…" at bounding box center [291, 112] width 57 height 11
click at [191, 138] on div "Python Full Stack developer" at bounding box center [201, 136] width 99 height 7
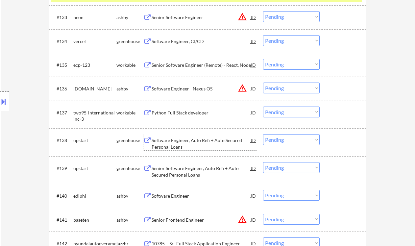
click at [276, 110] on select "Choose an option... Pending Applied Excluded (Questions) Excluded (Expired) Exc…" at bounding box center [291, 112] width 57 height 11
click at [263, 107] on select "Choose an option... Pending Applied Excluded (Questions) Excluded (Expired) Exc…" at bounding box center [291, 112] width 57 height 11
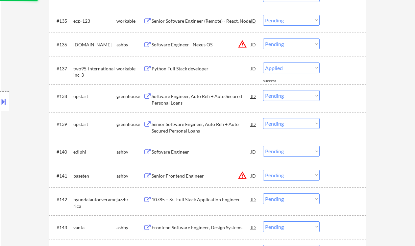
select select ""pending""
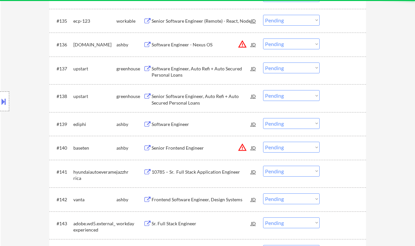
click at [180, 125] on div "Software Engineer" at bounding box center [201, 124] width 99 height 7
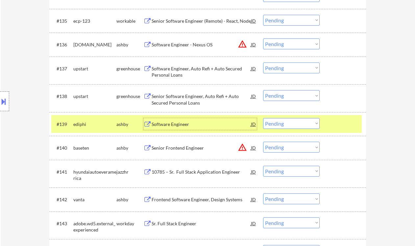
click at [278, 120] on select "Choose an option... Pending Applied Excluded (Questions) Excluded (Expired) Exc…" at bounding box center [291, 123] width 57 height 11
click at [263, 118] on select "Choose an option... Pending Applied Excluded (Questions) Excluded (Expired) Exc…" at bounding box center [291, 123] width 57 height 11
click at [194, 151] on div "Senior Frontend Engineer" at bounding box center [201, 148] width 99 height 7
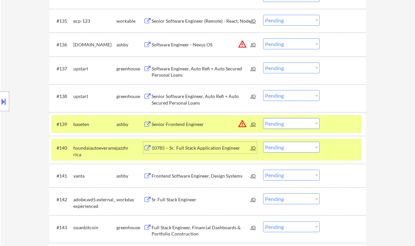
click at [280, 128] on select "Choose an option... Pending Applied Excluded (Questions) Excluded (Expired) Exc…" at bounding box center [291, 123] width 57 height 11
click at [263, 118] on select "Choose an option... Pending Applied Excluded (Questions) Excluded (Expired) Exc…" at bounding box center [291, 123] width 57 height 11
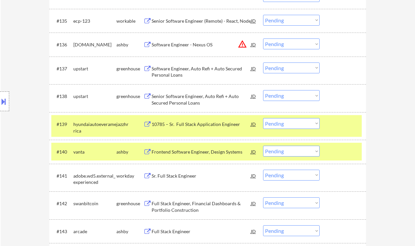
click at [190, 122] on div "10785 – Sr. Full Stack Application Engineer" at bounding box center [201, 124] width 99 height 7
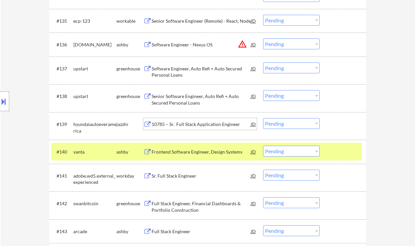
click at [268, 122] on select "Choose an option... Pending Applied Excluded (Questions) Excluded (Expired) Exc…" at bounding box center [291, 123] width 57 height 11
click at [263, 118] on select "Choose an option... Pending Applied Excluded (Questions) Excluded (Expired) Exc…" at bounding box center [291, 123] width 57 height 11
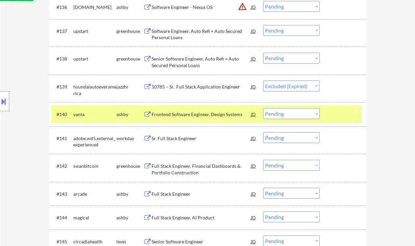
scroll to position [1093, 0]
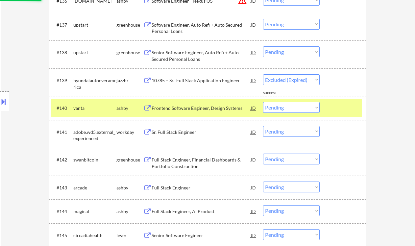
select select ""pending""
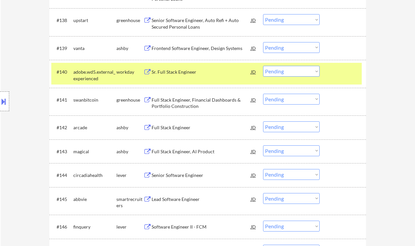
scroll to position [1137, 0]
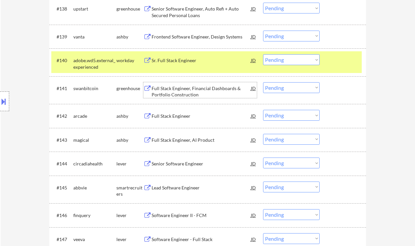
click at [195, 92] on div "Full Stack Engineer, Financial Dashboards & Portfolio Construction" at bounding box center [201, 91] width 99 height 13
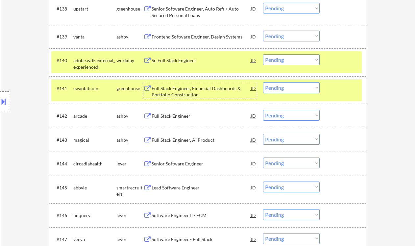
click at [300, 89] on select "Choose an option... Pending Applied Excluded (Questions) Excluded (Expired) Exc…" at bounding box center [291, 87] width 57 height 11
drag, startPoint x: 295, startPoint y: 88, endPoint x: 298, endPoint y: 92, distance: 5.0
click at [295, 88] on select "Choose an option... Pending Applied Excluded (Questions) Excluded (Expired) Exc…" at bounding box center [291, 87] width 57 height 11
click at [263, 82] on select "Choose an option... Pending Applied Excluded (Questions) Excluded (Expired) Exc…" at bounding box center [291, 87] width 57 height 11
click at [166, 119] on div "Full Stack Engineer" at bounding box center [201, 116] width 99 height 7
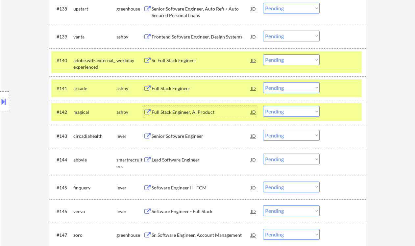
click at [289, 91] on select "Choose an option... Pending Applied Excluded (Questions) Excluded (Expired) Exc…" at bounding box center [291, 87] width 57 height 11
click at [263, 82] on select "Choose an option... Pending Applied Excluded (Questions) Excluded (Expired) Exc…" at bounding box center [291, 87] width 57 height 11
select select ""pending""
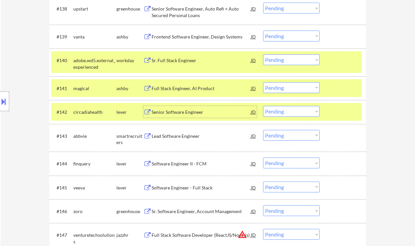
click at [189, 114] on div "Senior Software Engineer" at bounding box center [201, 112] width 99 height 7
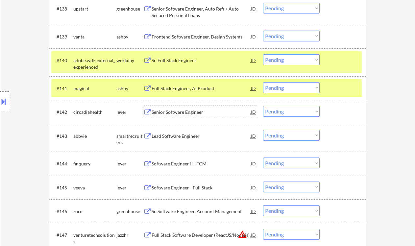
click at [288, 113] on select "Choose an option... Pending Applied Excluded (Questions) Excluded (Expired) Exc…" at bounding box center [291, 111] width 57 height 11
click at [263, 106] on select "Choose an option... Pending Applied Excluded (Questions) Excluded (Expired) Exc…" at bounding box center [291, 111] width 57 height 11
click at [193, 140] on div "Lead Software Engineer" at bounding box center [201, 136] width 99 height 12
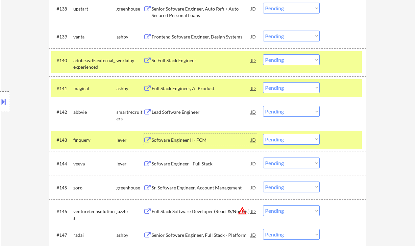
click at [283, 113] on select "Choose an option... Pending Applied Excluded (Questions) Excluded (Expired) Exc…" at bounding box center [291, 111] width 57 height 11
click at [263, 106] on select "Choose an option... Pending Applied Excluded (Questions) Excluded (Expired) Exc…" at bounding box center [291, 111] width 57 height 11
select select ""pending""
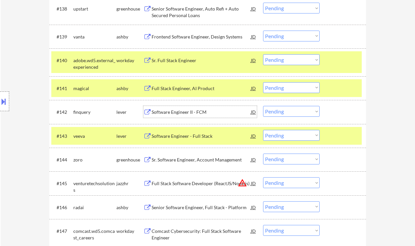
click at [186, 113] on div "Software Engineer II - FCM" at bounding box center [201, 112] width 99 height 7
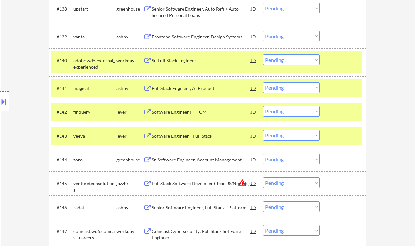
click at [170, 137] on div "Software Engineer - Full Stack" at bounding box center [201, 136] width 99 height 7
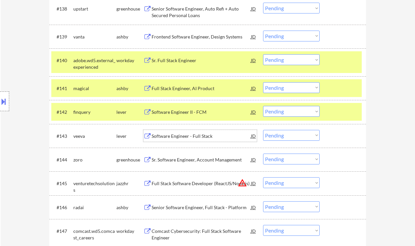
click at [269, 135] on select "Choose an option... Pending Applied Excluded (Questions) Excluded (Expired) Exc…" at bounding box center [291, 135] width 57 height 11
select select ""excluded__bad_match_""
click at [263, 130] on select "Choose an option... Pending Applied Excluded (Questions) Excluded (Expired) Exc…" at bounding box center [291, 135] width 57 height 11
click at [189, 162] on div "Sr. Software Engineer, Account Management" at bounding box center [201, 160] width 99 height 7
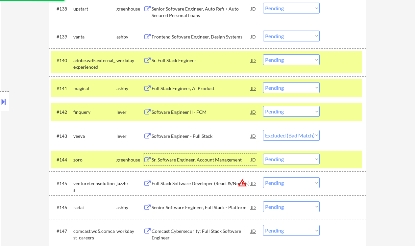
click at [292, 165] on div "#144 zoro greenhouse Sr. Software Engineer, Account Management JD warning_amber…" at bounding box center [206, 160] width 311 height 18
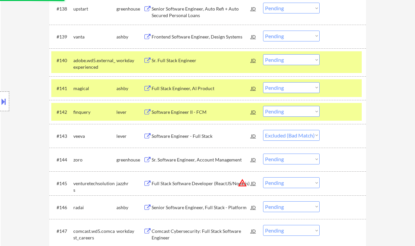
click at [295, 157] on select "Choose an option... Pending Applied Excluded (Questions) Excluded (Expired) Exc…" at bounding box center [291, 159] width 57 height 11
select select ""excluded__expired_""
click at [263, 154] on select "Choose an option... Pending Applied Excluded (Questions) Excluded (Expired) Exc…" at bounding box center [291, 159] width 57 height 11
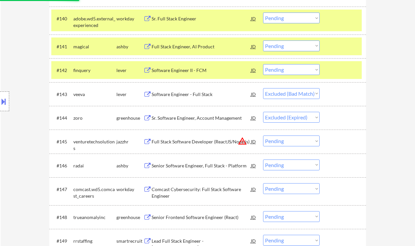
scroll to position [1181, 0]
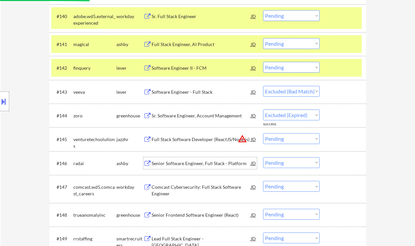
click at [192, 166] on div "Senior Software Engineer, Full Stack - Platform" at bounding box center [201, 163] width 99 height 7
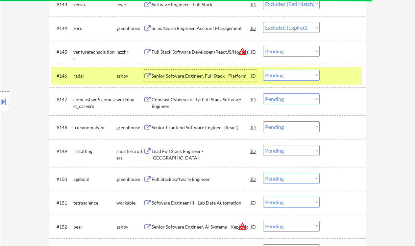
scroll to position [1313, 0]
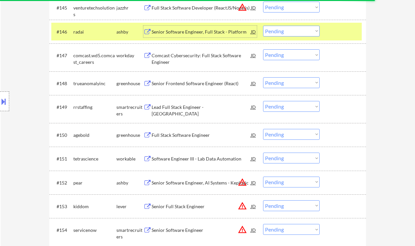
click at [191, 83] on div "Senior Frontend Software Engineer (React)" at bounding box center [201, 83] width 99 height 7
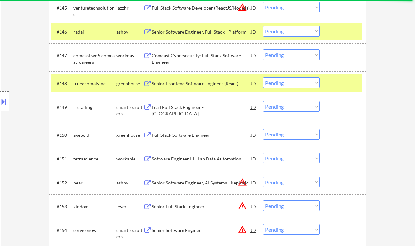
drag, startPoint x: 284, startPoint y: 84, endPoint x: 285, endPoint y: 88, distance: 3.8
click at [284, 84] on select "Choose an option... Pending Applied Excluded (Questions) Excluded (Expired) Exc…" at bounding box center [291, 82] width 57 height 11
select select ""applied""
click at [263, 77] on select "Choose an option... Pending Applied Excluded (Questions) Excluded (Expired) Exc…" at bounding box center [291, 82] width 57 height 11
click at [188, 107] on div "Lead Full Stack Engineer - Java" at bounding box center [201, 110] width 99 height 13
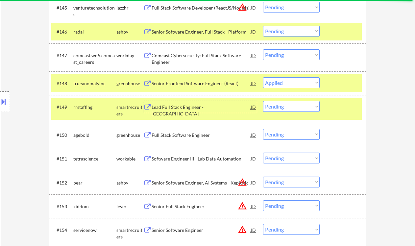
click at [275, 107] on select "Choose an option... Pending Applied Excluded (Questions) Excluded (Expired) Exc…" at bounding box center [291, 106] width 57 height 11
click at [263, 101] on select "Choose an option... Pending Applied Excluded (Questions) Excluded (Expired) Exc…" at bounding box center [291, 106] width 57 height 11
click at [300, 106] on select "Choose an option... Pending Applied Excluded (Questions) Excluded (Expired) Exc…" at bounding box center [291, 106] width 57 height 11
select select ""excluded__bad_match_""
click at [263, 101] on select "Choose an option... Pending Applied Excluded (Questions) Excluded (Expired) Exc…" at bounding box center [291, 106] width 57 height 11
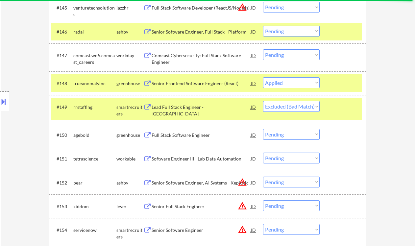
click at [173, 137] on div "Full Stack Software Engineer" at bounding box center [201, 135] width 99 height 7
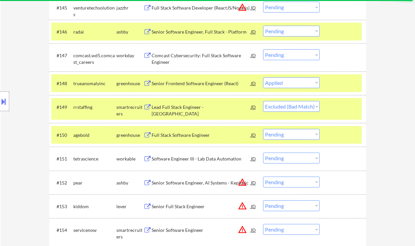
select select ""pending""
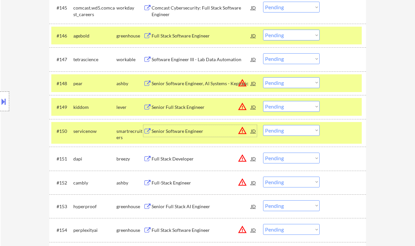
click at [286, 34] on select "Choose an option... Pending Applied Excluded (Questions) Excluded (Expired) Exc…" at bounding box center [291, 35] width 57 height 11
click at [263, 30] on select "Choose an option... Pending Applied Excluded (Questions) Excluded (Expired) Exc…" at bounding box center [291, 35] width 57 height 11
click at [213, 60] on div "Software Engineer III - Lab Data Automation" at bounding box center [201, 59] width 99 height 7
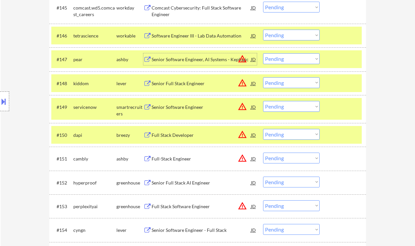
click at [274, 32] on select "Choose an option... Pending Applied Excluded (Questions) Excluded (Expired) Exc…" at bounding box center [291, 35] width 57 height 11
click at [263, 30] on select "Choose an option... Pending Applied Excluded (Questions) Excluded (Expired) Exc…" at bounding box center [291, 35] width 57 height 11
click at [164, 158] on div "Full-Stack Engineer" at bounding box center [201, 159] width 99 height 7
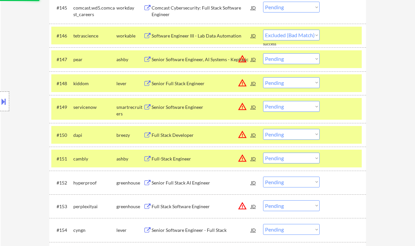
select select ""pending""
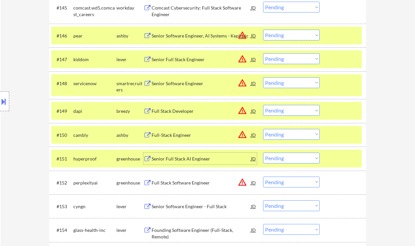
click at [281, 134] on select "Choose an option... Pending Applied Excluded (Questions) Excluded (Expired) Exc…" at bounding box center [291, 134] width 57 height 11
click at [263, 129] on select "Choose an option... Pending Applied Excluded (Questions) Excluded (Expired) Exc…" at bounding box center [291, 134] width 57 height 11
click at [190, 161] on div "Senior Full Stack AI Engineer" at bounding box center [201, 159] width 99 height 7
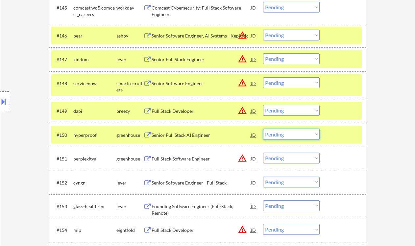
click at [281, 132] on select "Choose an option... Pending Applied Excluded (Questions) Excluded (Expired) Exc…" at bounding box center [291, 134] width 57 height 11
click at [263, 129] on select "Choose an option... Pending Applied Excluded (Questions) Excluded (Expired) Exc…" at bounding box center [291, 134] width 57 height 11
click at [184, 160] on div "Full Stack Software Engineer" at bounding box center [201, 159] width 99 height 7
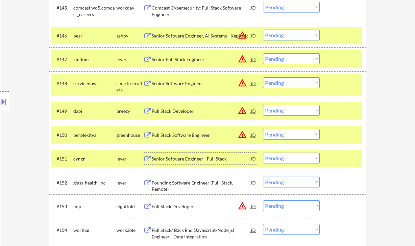
click at [288, 131] on select "Choose an option... Pending Applied Excluded (Questions) Excluded (Expired) Exc…" at bounding box center [291, 134] width 57 height 11
click at [263, 129] on select "Choose an option... Pending Applied Excluded (Questions) Excluded (Expired) Exc…" at bounding box center [291, 134] width 57 height 11
click at [190, 158] on div "Senior Software Engineer - Full Stack" at bounding box center [201, 159] width 99 height 7
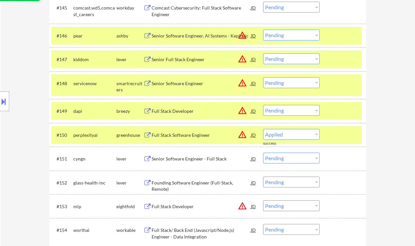
select select ""pending""
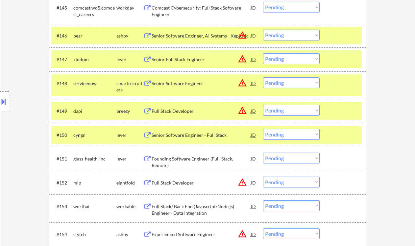
select select ""PLACEHOLDER_1427118222253""
select select ""pending""
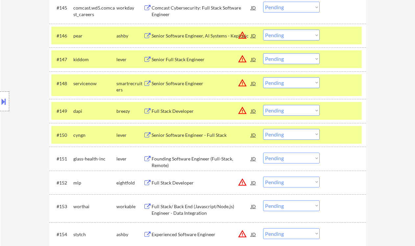
select select ""pending""
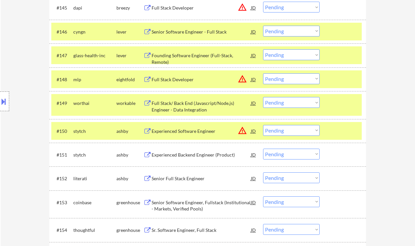
select select ""pending""
select select ""PLACEHOLDER_1427118222253""
select select ""pending""
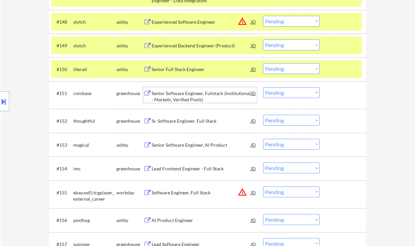
scroll to position [1400, 0]
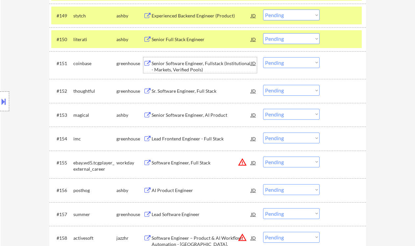
click at [195, 93] on div "Sr. Software Engineer, Full Stack" at bounding box center [201, 91] width 99 height 7
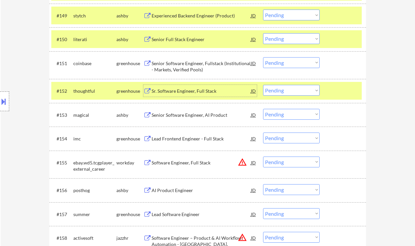
click at [185, 117] on div "Senior Software Engineer, AI Product" at bounding box center [201, 115] width 99 height 7
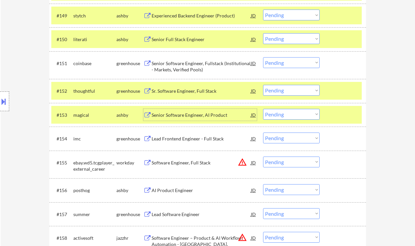
drag, startPoint x: 288, startPoint y: 116, endPoint x: 289, endPoint y: 119, distance: 3.4
click at [288, 116] on select "Choose an option... Pending Applied Excluded (Questions) Excluded (Expired) Exc…" at bounding box center [291, 114] width 57 height 11
click at [263, 109] on select "Choose an option... Pending Applied Excluded (Questions) Excluded (Expired) Exc…" at bounding box center [291, 114] width 57 height 11
click at [193, 136] on div "Lead Frontend Engineer - Full Stack" at bounding box center [201, 139] width 99 height 7
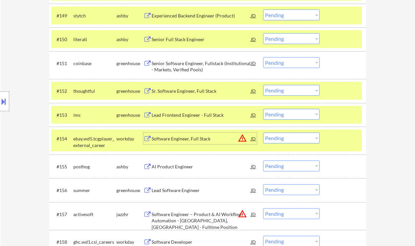
click at [276, 113] on select "Choose an option... Pending Applied Excluded (Questions) Excluded (Expired) Exc…" at bounding box center [291, 114] width 57 height 11
click at [263, 109] on select "Choose an option... Pending Applied Excluded (Questions) Excluded (Expired) Exc…" at bounding box center [291, 114] width 57 height 11
select select ""pending""
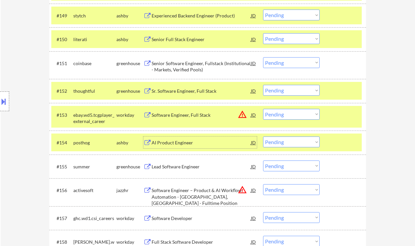
click at [176, 143] on div "AI Product Engineer" at bounding box center [201, 142] width 99 height 7
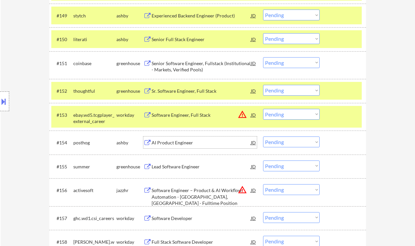
click at [289, 144] on select "Choose an option... Pending Applied Excluded (Questions) Excluded (Expired) Exc…" at bounding box center [291, 142] width 57 height 11
click at [263, 137] on select "Choose an option... Pending Applied Excluded (Questions) Excluded (Expired) Exc…" at bounding box center [291, 142] width 57 height 11
click at [196, 169] on div "Lead Software Engineer" at bounding box center [201, 166] width 99 height 7
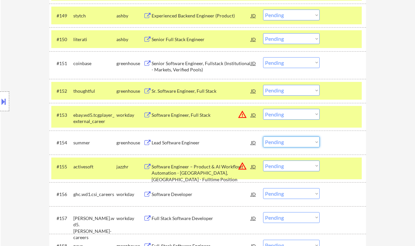
drag, startPoint x: 288, startPoint y: 142, endPoint x: 293, endPoint y: 147, distance: 6.7
click at [288, 142] on select "Choose an option... Pending Applied Excluded (Questions) Excluded (Expired) Exc…" at bounding box center [291, 142] width 57 height 11
click at [263, 137] on select "Choose an option... Pending Applied Excluded (Questions) Excluded (Expired) Exc…" at bounding box center [291, 142] width 57 height 11
select select ""pending""
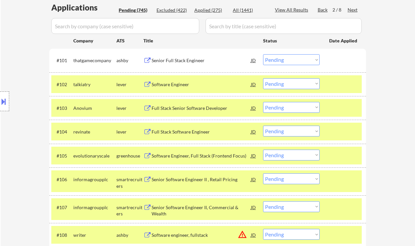
scroll to position [123, 0]
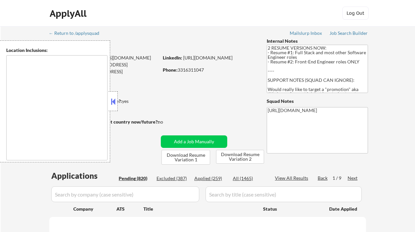
select select ""pending""
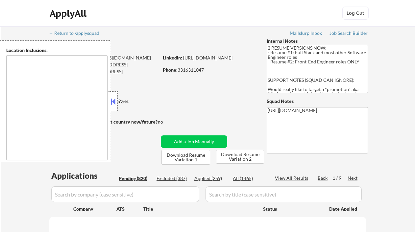
select select ""pending""
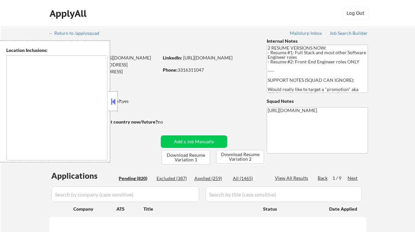
select select ""pending""
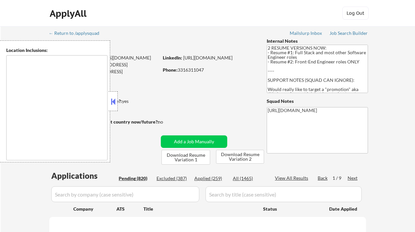
select select ""pending""
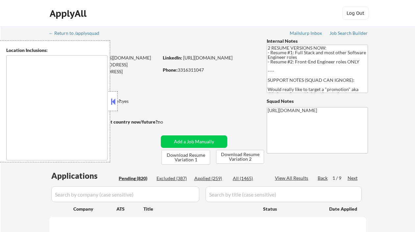
select select ""pending""
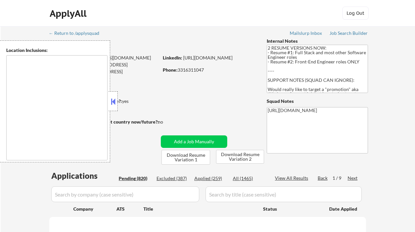
select select ""pending""
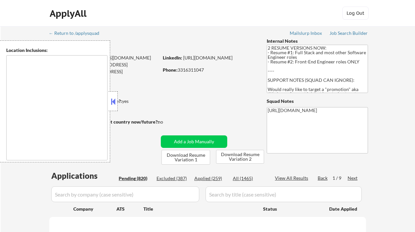
select select ""pending""
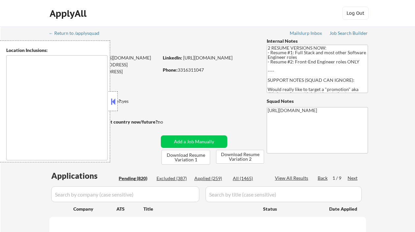
select select ""pending""
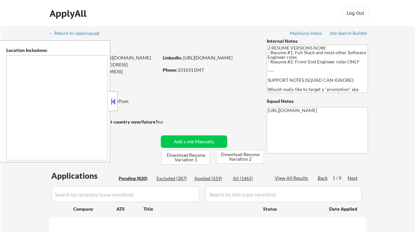
select select ""pending""
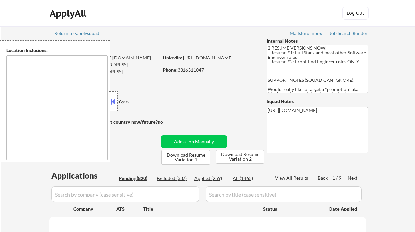
select select ""pending""
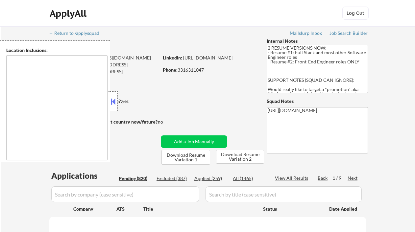
select select ""pending""
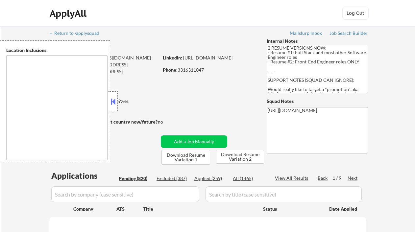
select select ""pending""
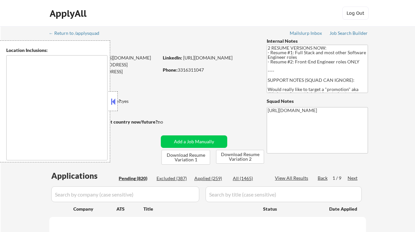
select select ""pending""
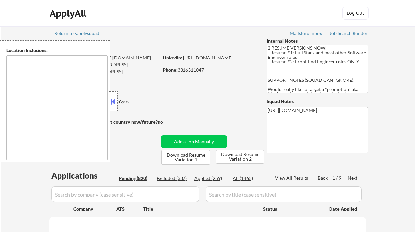
select select ""pending""
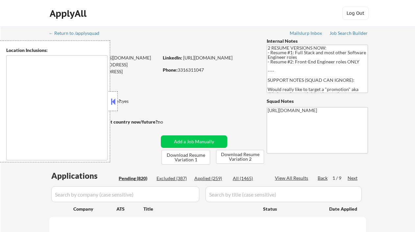
select select ""pending""
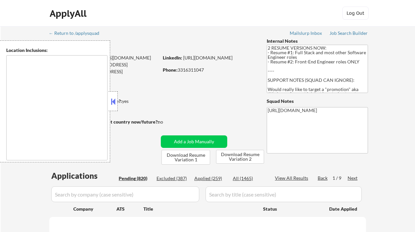
select select ""pending""
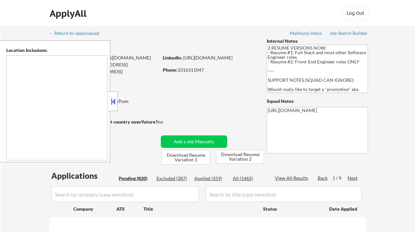
select select ""pending""
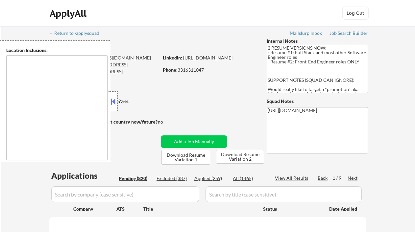
select select ""pending""
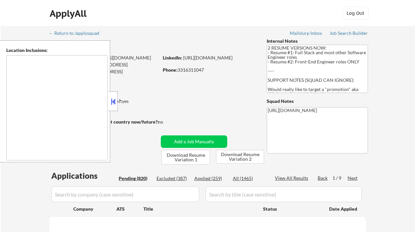
select select ""pending""
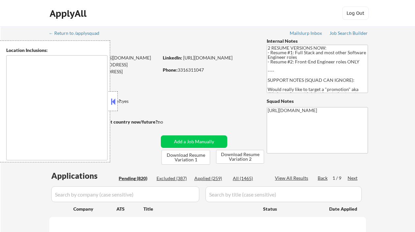
select select ""pending""
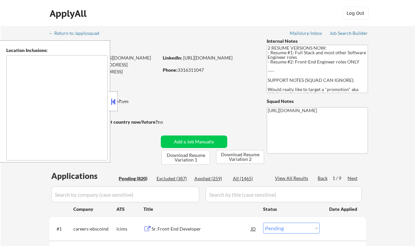
click at [219, 180] on div "Applied (259)" at bounding box center [210, 178] width 33 height 7
click at [217, 178] on div "Applied (259)" at bounding box center [210, 178] width 33 height 7
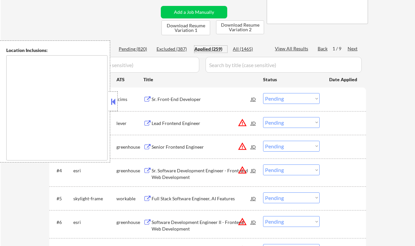
click at [111, 105] on button at bounding box center [113, 102] width 7 height 10
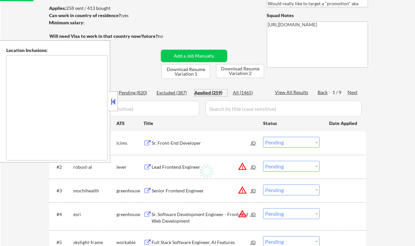
click at [218, 93] on div "Applied (259)" at bounding box center [210, 92] width 33 height 7
click at [307, 94] on div "View All Results" at bounding box center [292, 92] width 35 height 7
select select ""applied""
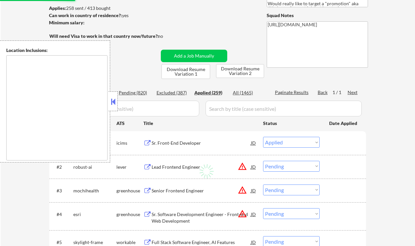
select select ""applied""
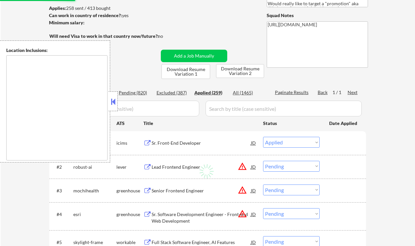
select select ""applied""
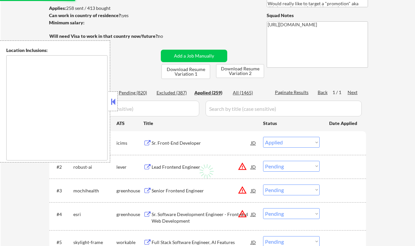
select select ""applied""
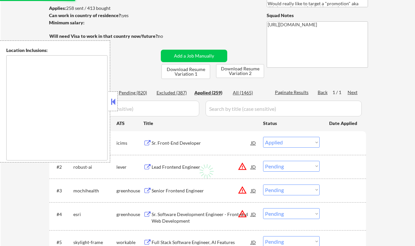
select select ""applied""
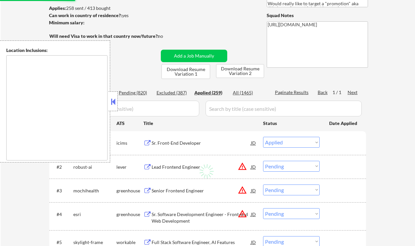
select select ""applied""
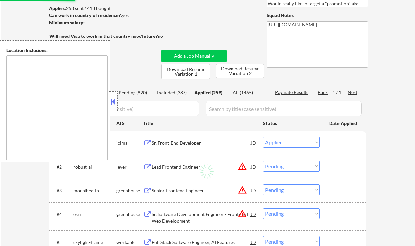
select select ""applied""
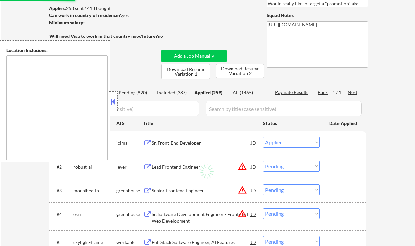
select select ""applied""
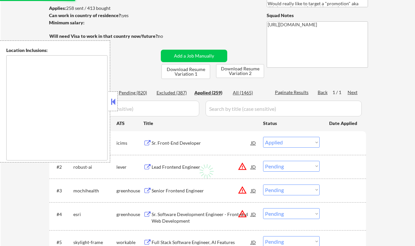
select select ""applied""
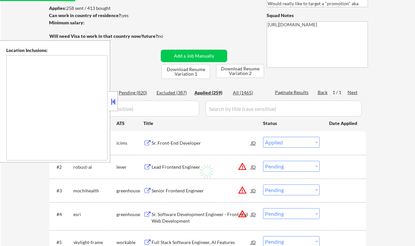
select select ""applied""
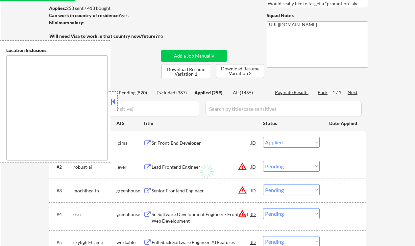
select select ""applied""
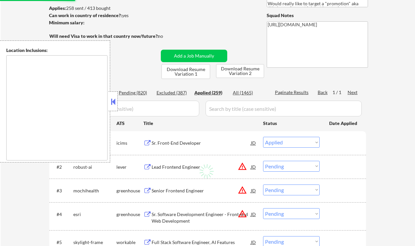
select select ""applied""
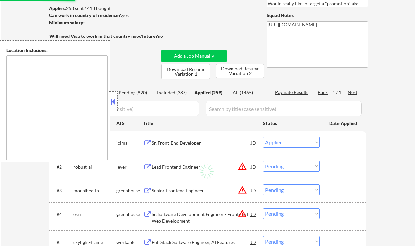
select select ""applied""
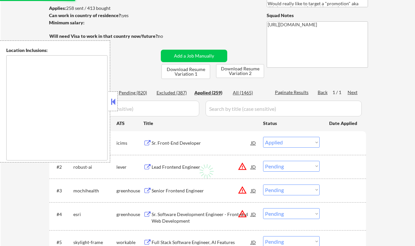
select select ""applied""
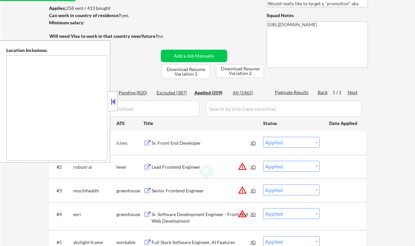
select select ""applied""
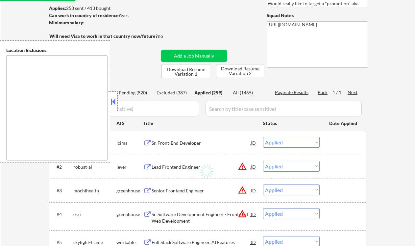
select select ""applied""
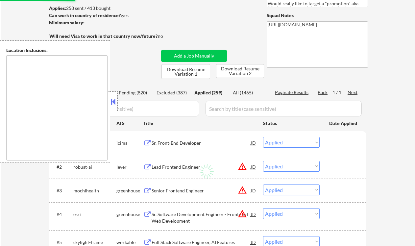
select select ""applied""
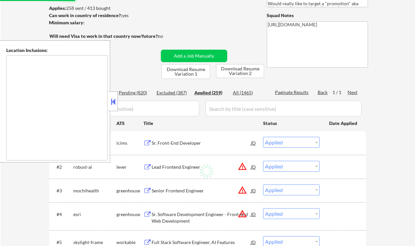
select select ""applied""
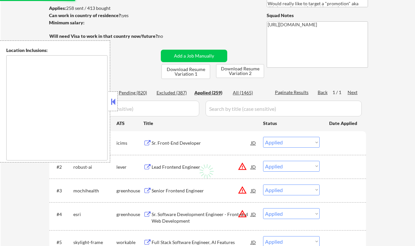
select select ""applied""
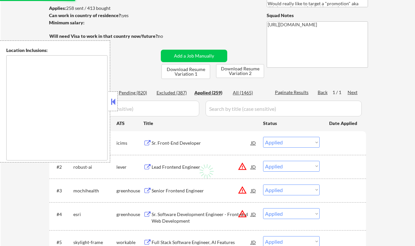
select select ""applied""
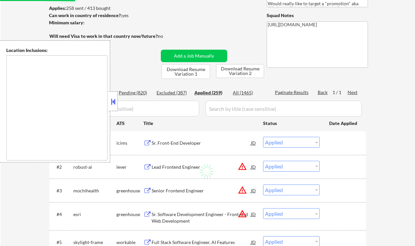
select select ""applied""
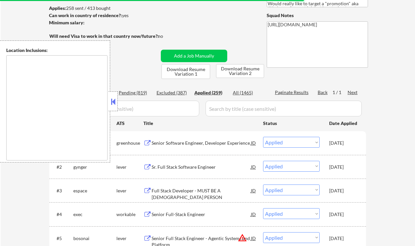
click at [112, 100] on button at bounding box center [113, 102] width 7 height 10
click at [115, 104] on button at bounding box center [113, 102] width 7 height 10
click at [112, 104] on button at bounding box center [113, 102] width 7 height 10
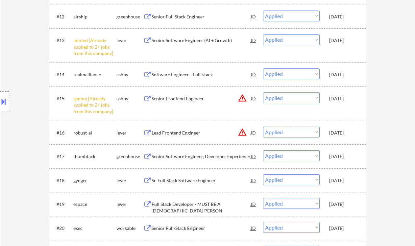
scroll to position [570, 0]
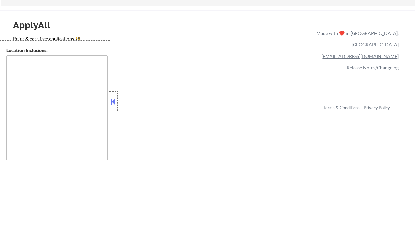
type textarea "Lor Ipsumdo, SI Ametcons, AD Elitsed, DO Eiusmodt, IN Utlaboree, DO Magna Aliqu…"
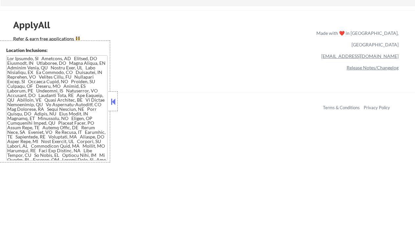
scroll to position [570, 0]
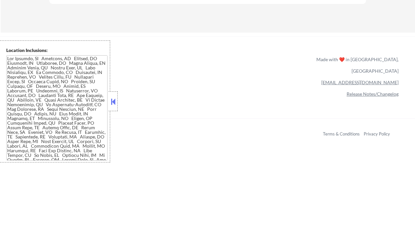
click at [112, 98] on button at bounding box center [113, 102] width 7 height 10
select select ""pending""
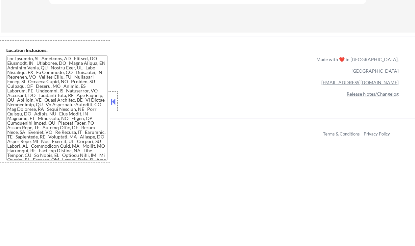
select select ""pending""
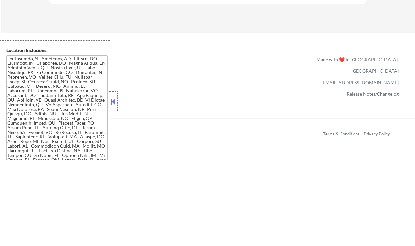
select select ""pending""
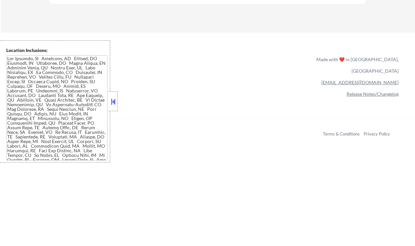
select select ""pending""
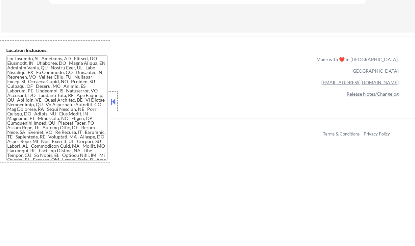
select select ""pending""
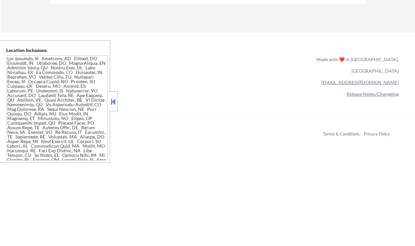
select select ""pending""
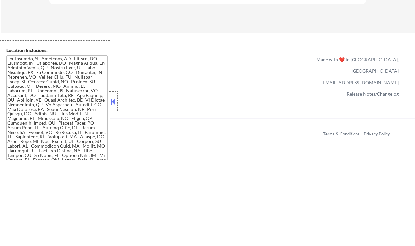
select select ""pending""
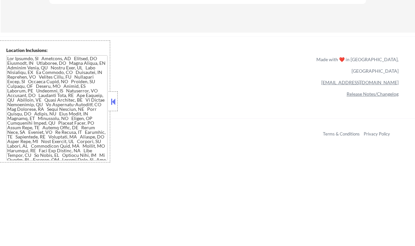
select select ""pending""
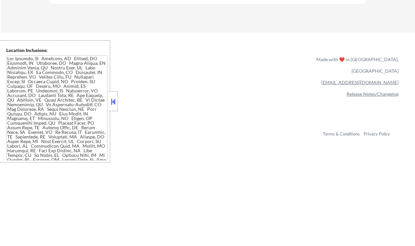
select select ""pending""
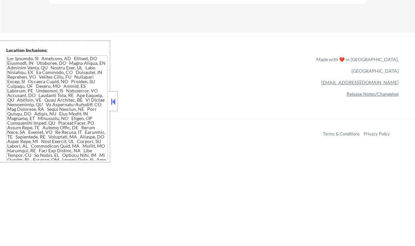
select select ""pending""
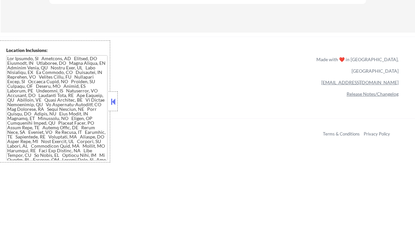
select select ""pending""
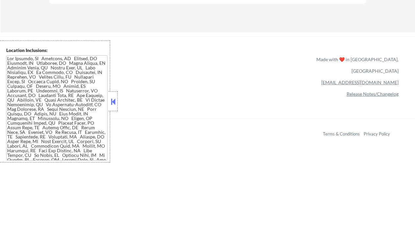
select select ""pending""
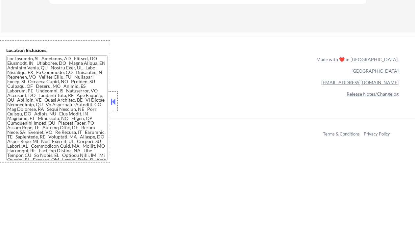
select select ""pending""
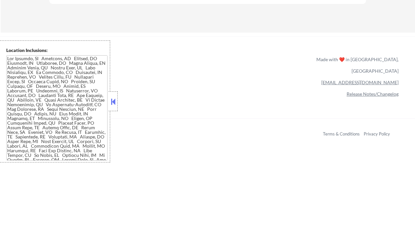
select select ""pending""
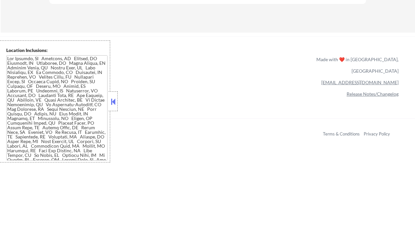
select select ""pending""
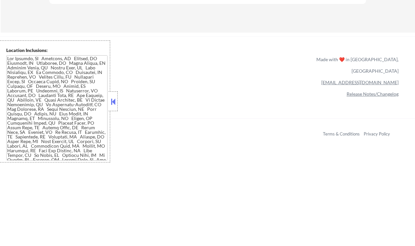
select select ""pending""
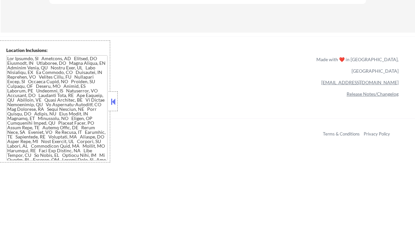
select select ""pending""
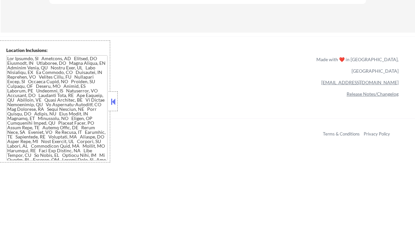
select select ""pending""
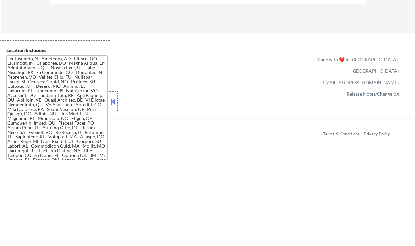
select select ""pending""
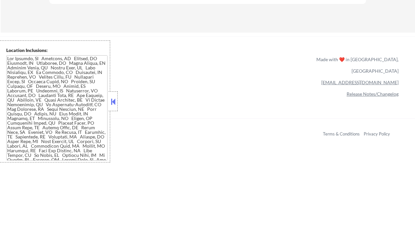
select select ""pending""
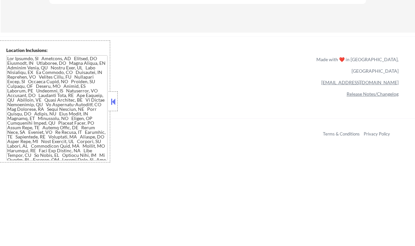
select select ""pending""
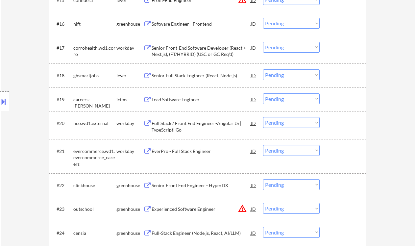
click at [16, 136] on div "Location Inclusions:" at bounding box center [59, 101] width 118 height 122
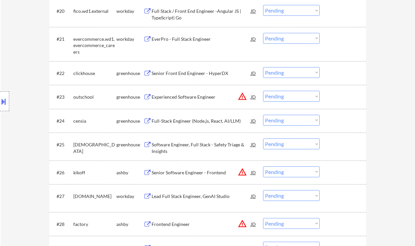
scroll to position [702, 0]
